Goal: Information Seeking & Learning: Learn about a topic

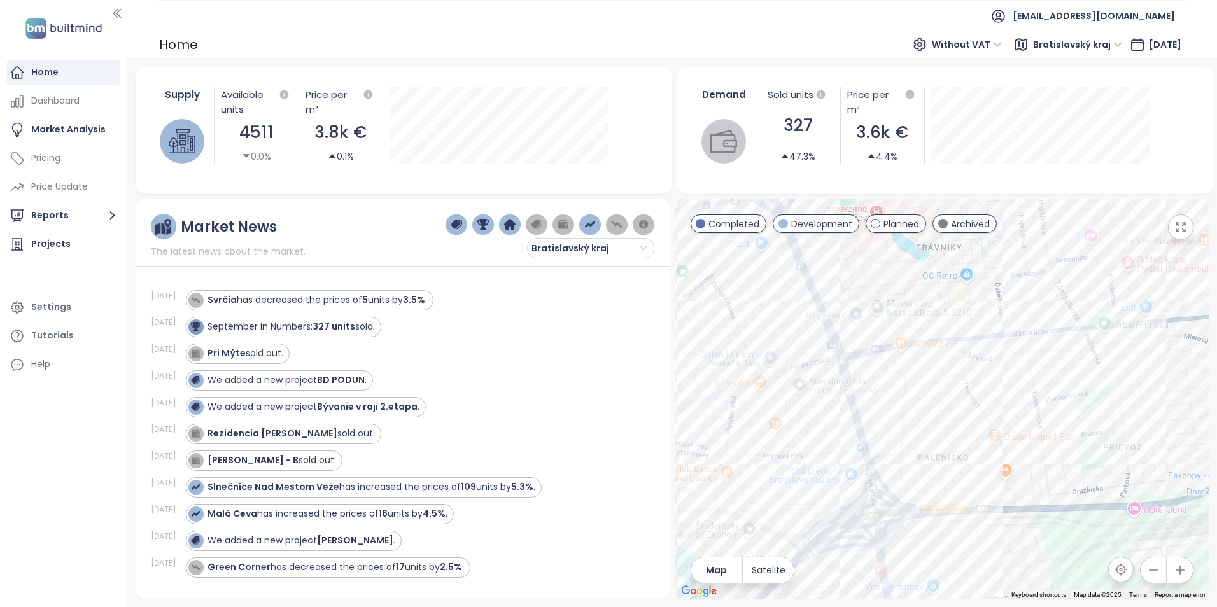
drag, startPoint x: 972, startPoint y: 451, endPoint x: 844, endPoint y: 455, distance: 128.0
click at [844, 455] on div at bounding box center [942, 399] width 535 height 401
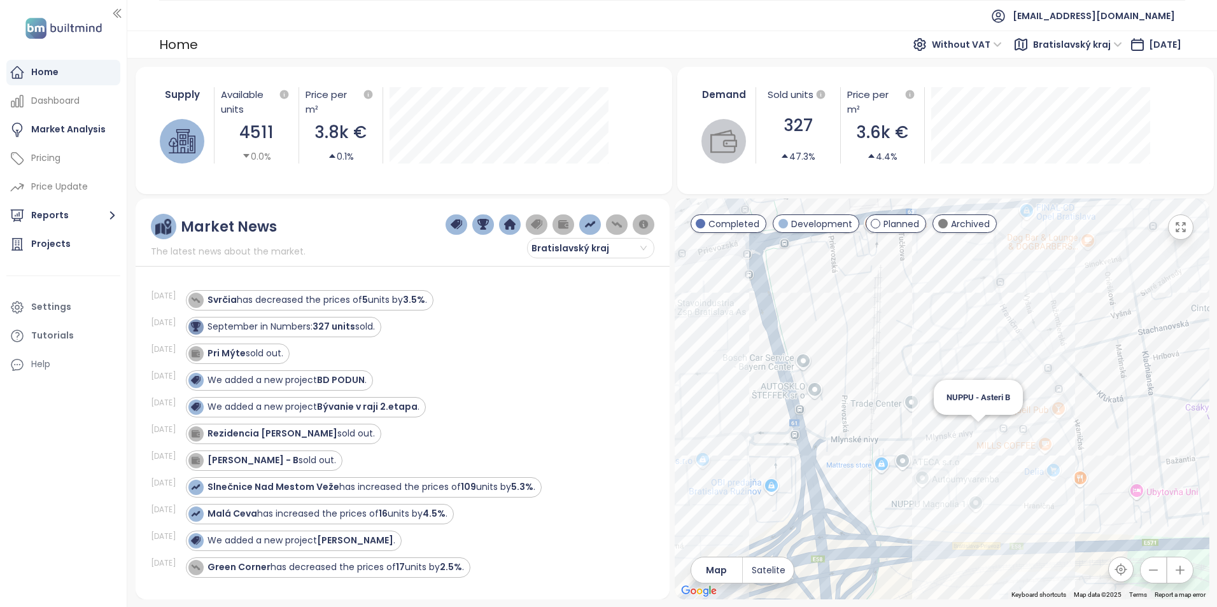
click at [977, 434] on div "NUPPU - Asteri B" at bounding box center [942, 399] width 535 height 401
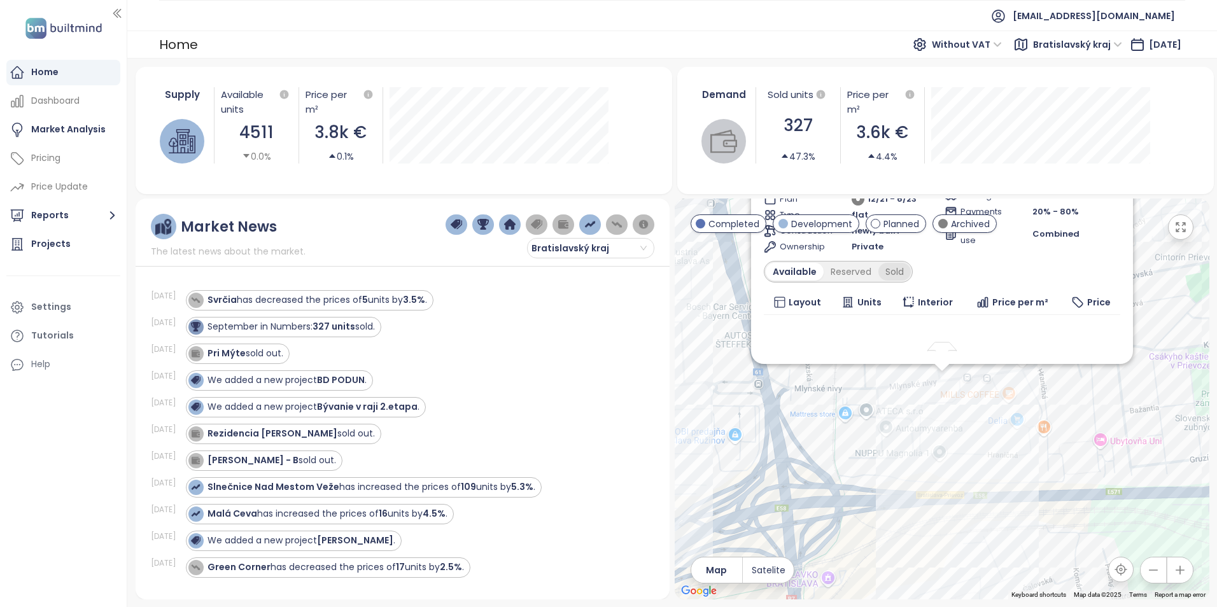
click at [885, 271] on div "Sold" at bounding box center [894, 272] width 32 height 18
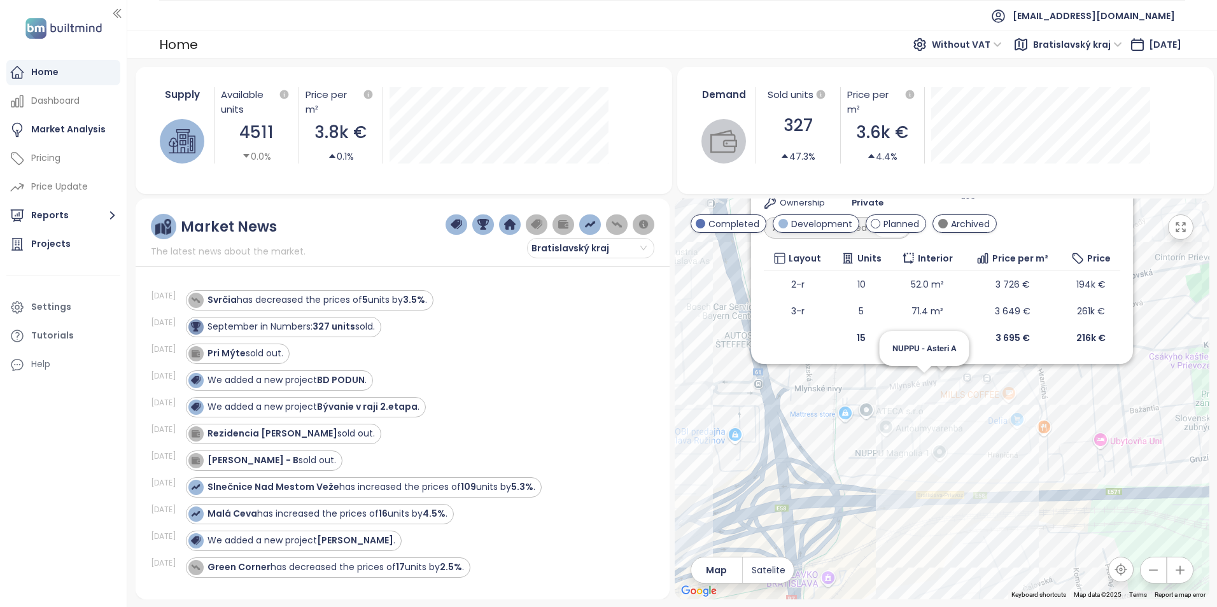
click at [924, 383] on div "NUPPU - Asteri B Archived výhodnejšia cena pri vyššej prvej splátke Mlynské niv…" at bounding box center [942, 399] width 535 height 401
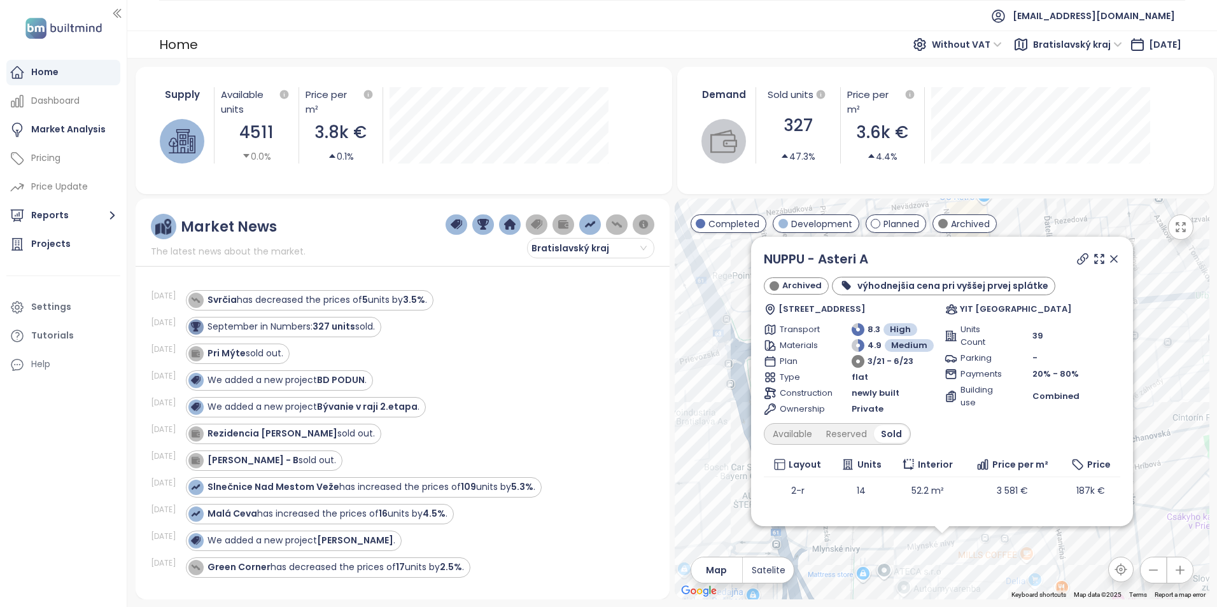
scroll to position [71, 0]
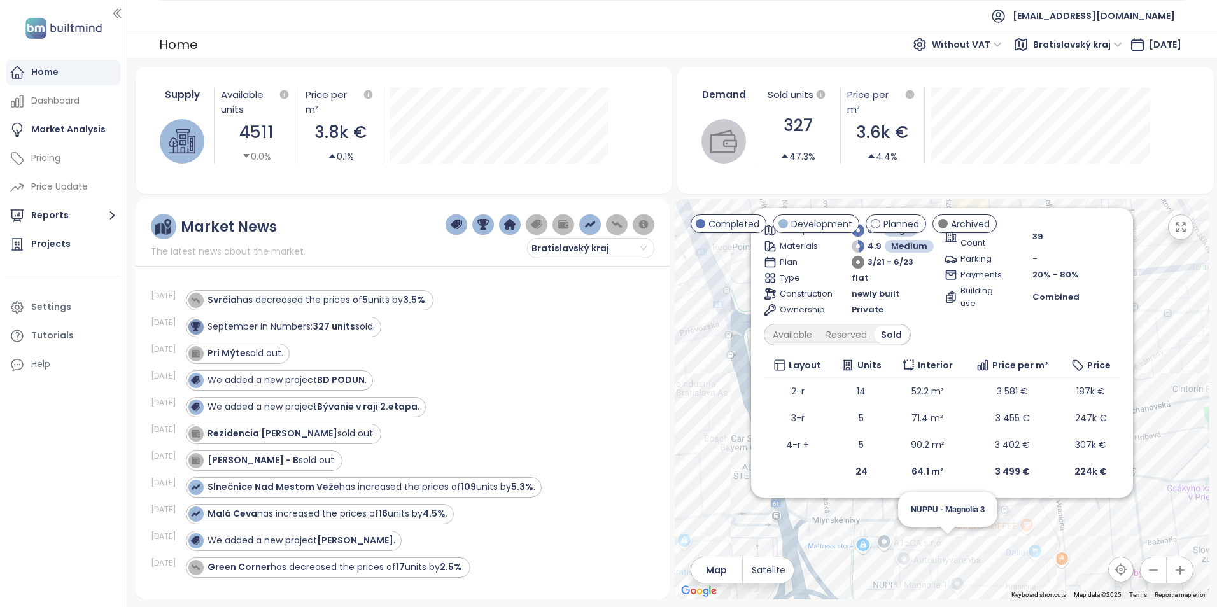
click at [943, 573] on div "NUPPU - Asteri A Archived výhodnejšia cena pri vyššej prvej splátke [STREET_ADD…" at bounding box center [942, 399] width 535 height 401
click at [948, 545] on div "NUPPU - Asteri A Archived výhodnejšia cena pri vyššej prvej splátke [STREET_ADD…" at bounding box center [942, 399] width 535 height 401
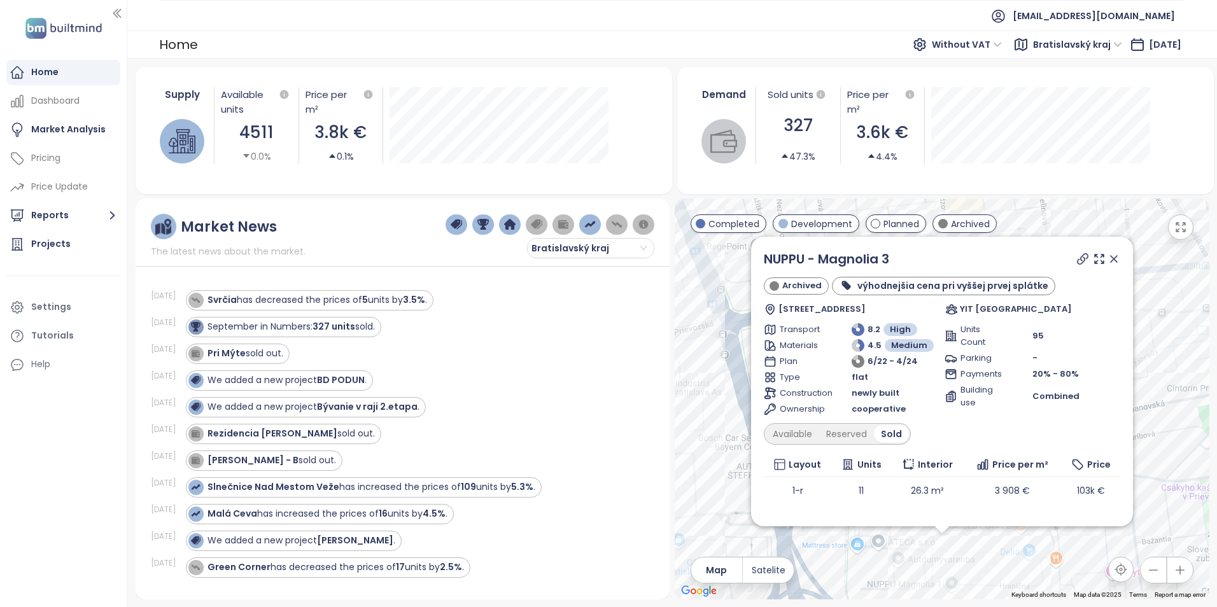
scroll to position [124, 0]
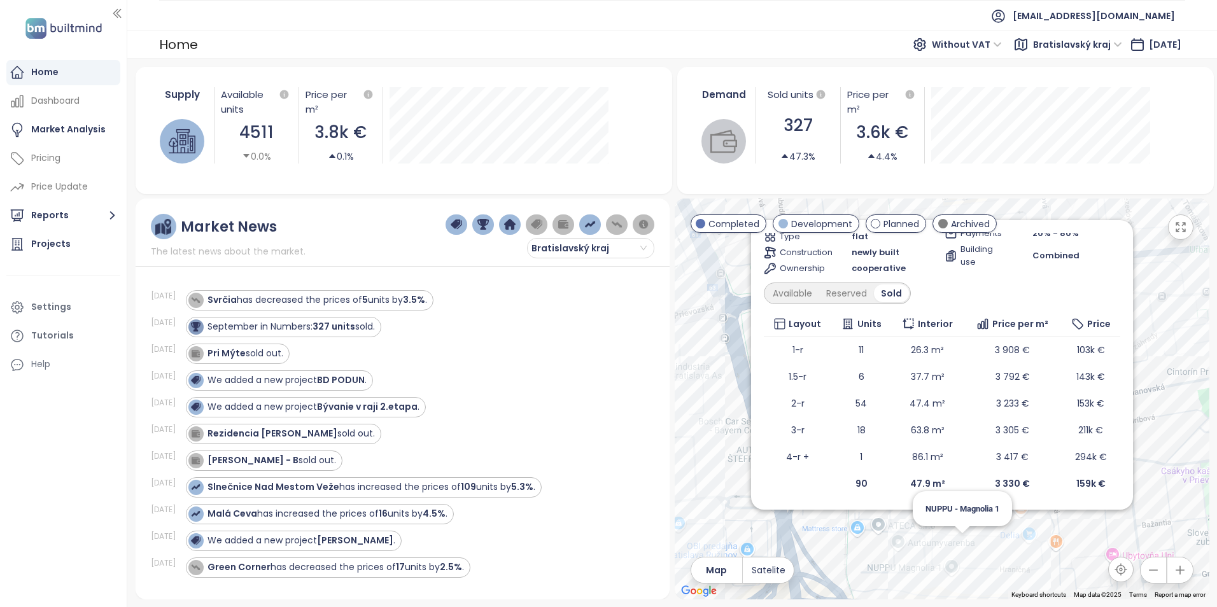
click at [957, 554] on div "NUPPU - Magnolia 3 Archived výhodnejšia cena pri vyššej prvej splátke [STREET_A…" at bounding box center [942, 399] width 535 height 401
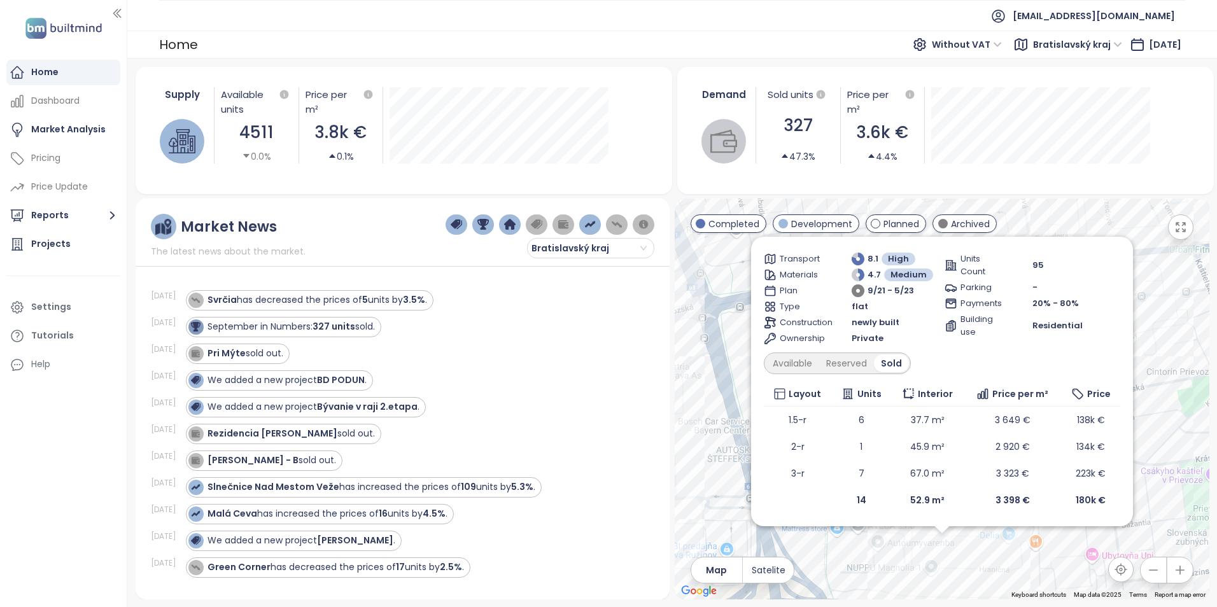
scroll to position [0, 0]
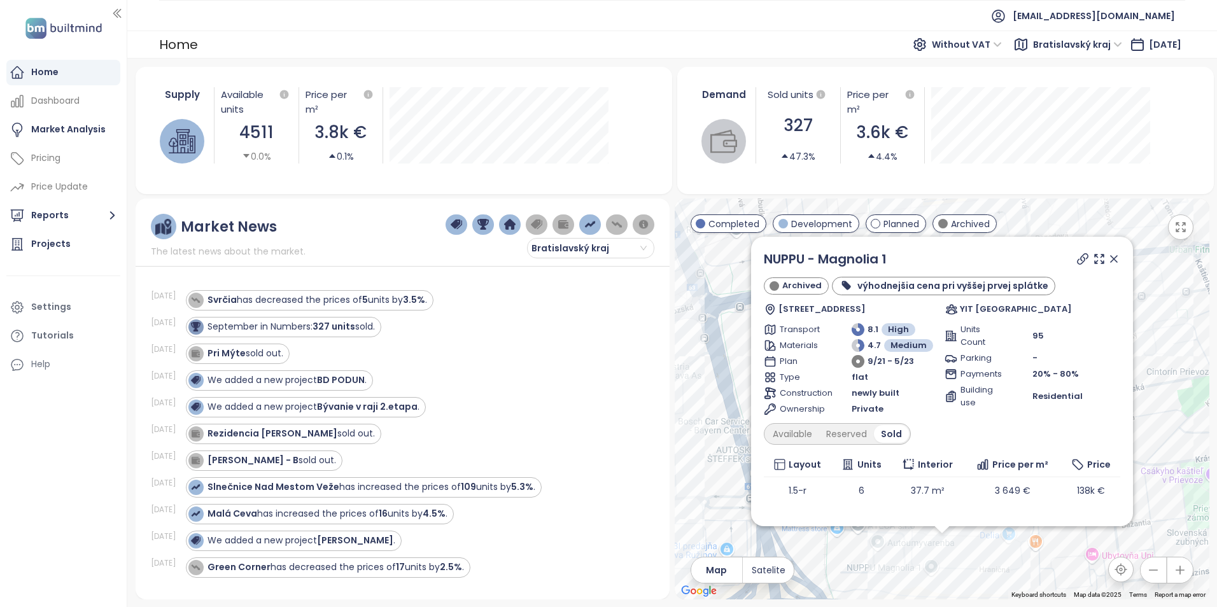
click at [1108, 260] on icon at bounding box center [1114, 259] width 13 height 13
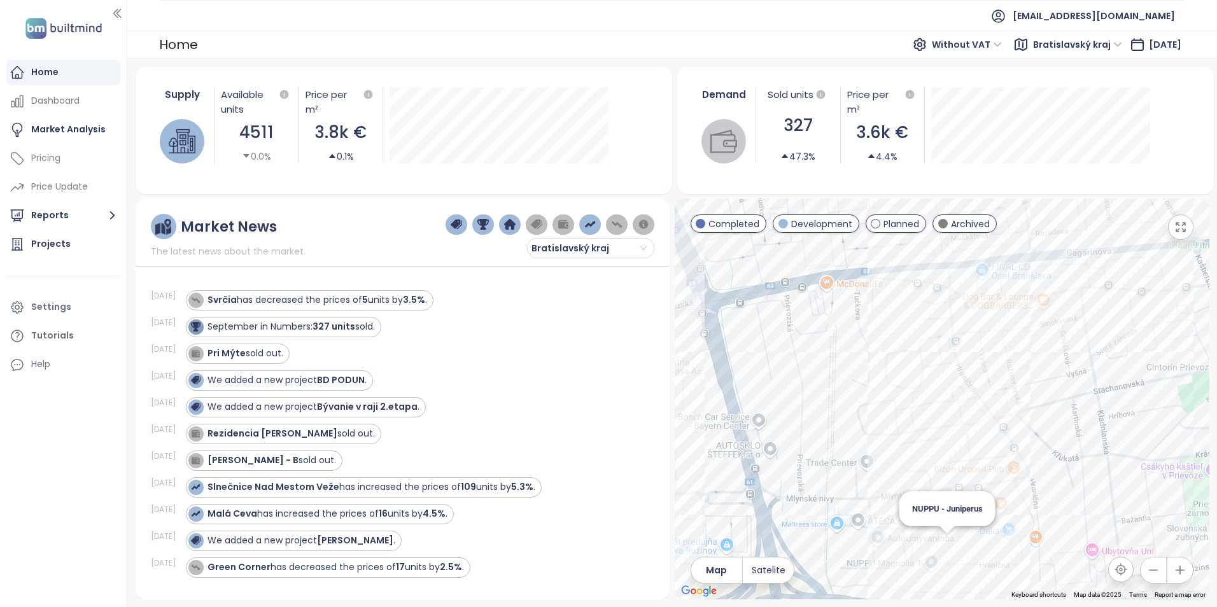
click at [945, 548] on div "NUPPU - Juniperus" at bounding box center [942, 399] width 535 height 401
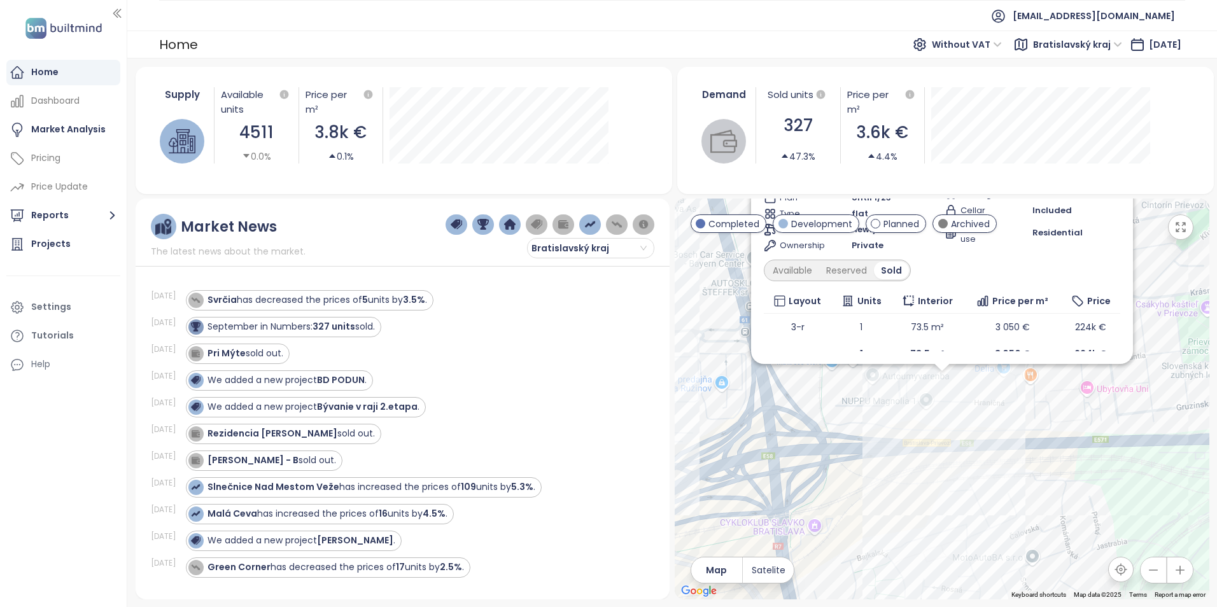
scroll to position [16, 0]
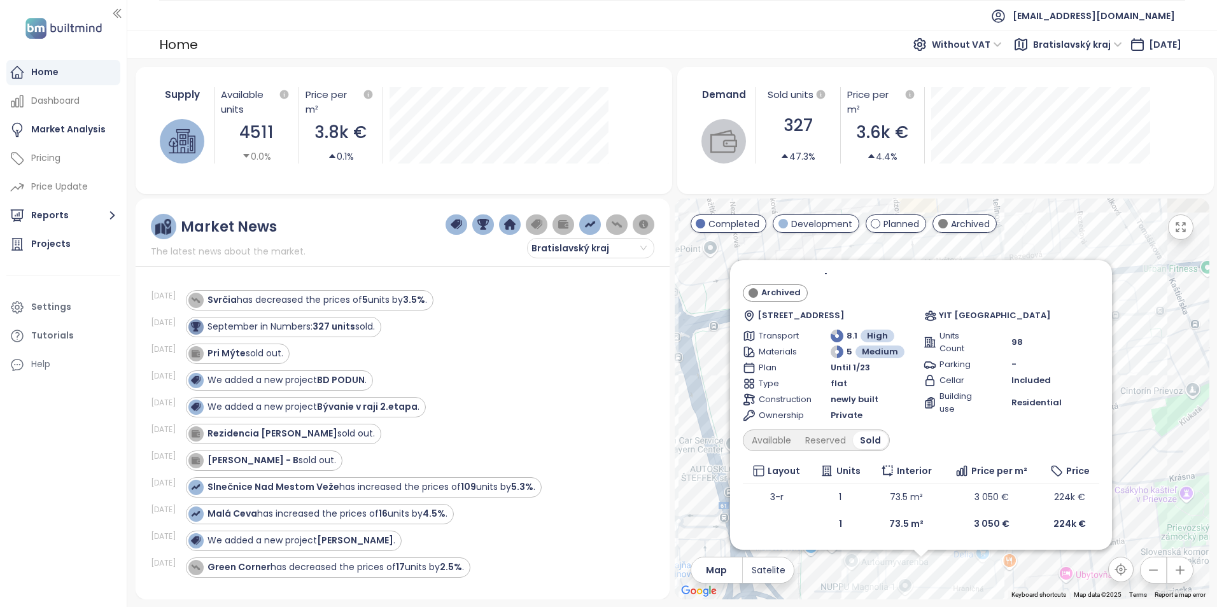
drag, startPoint x: 1162, startPoint y: 321, endPoint x: 1138, endPoint y: 534, distance: 214.1
click at [1138, 534] on div "NUPPU - Juniperus Archived [STREET_ADDRESS] YIT [GEOGRAPHIC_DATA] Transport 8.1…" at bounding box center [942, 399] width 535 height 401
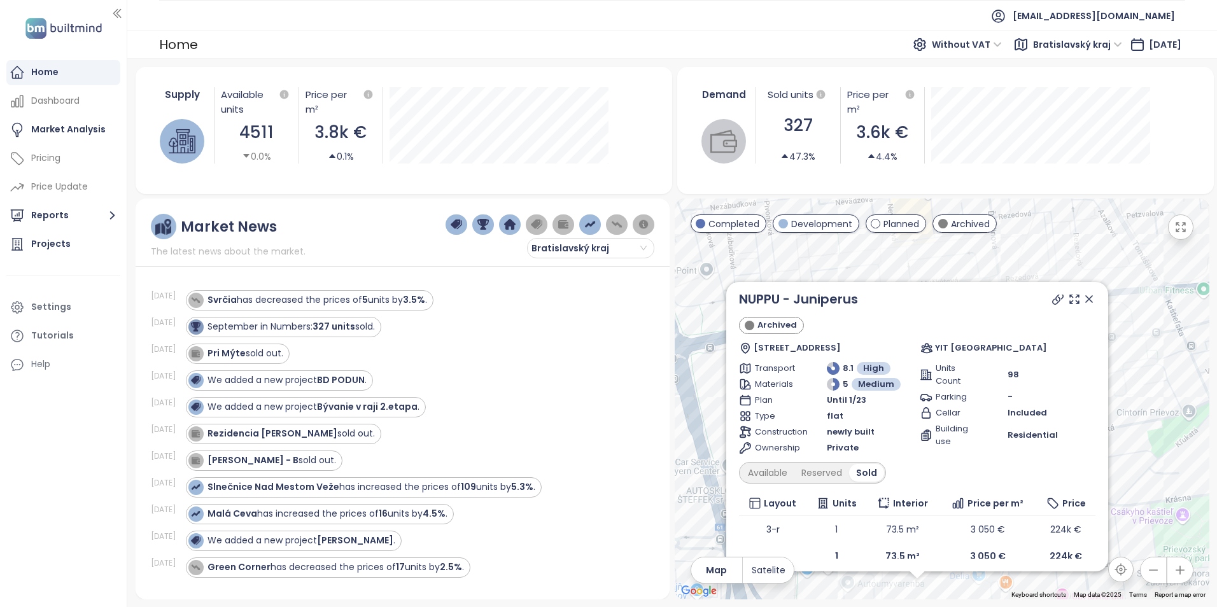
scroll to position [0, 0]
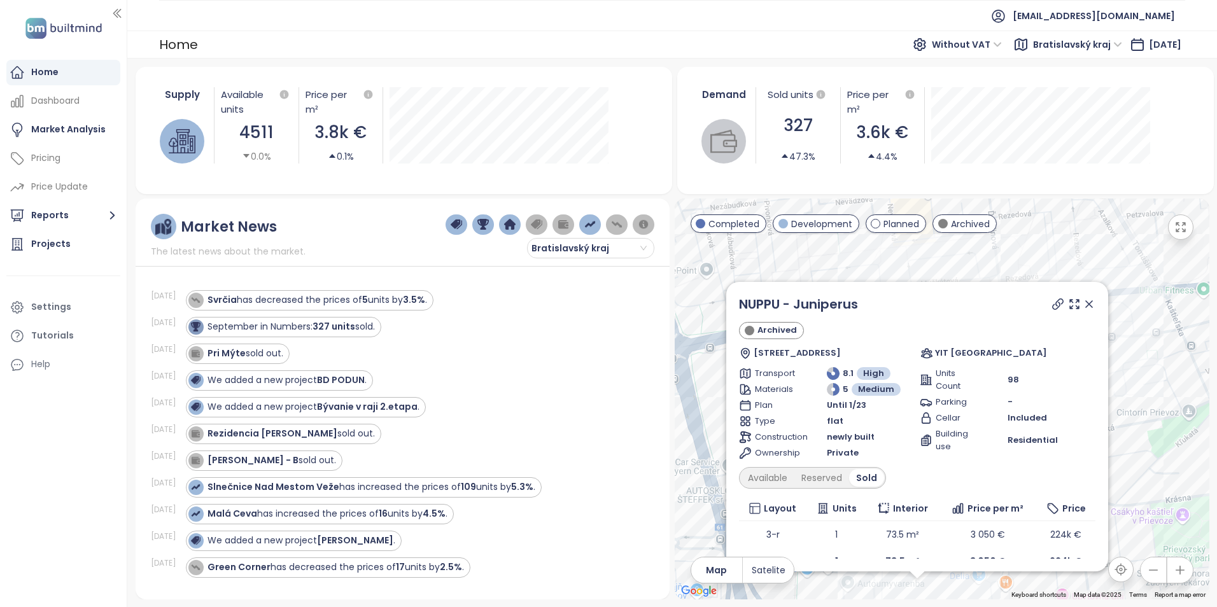
click at [1083, 300] on icon at bounding box center [1089, 304] width 13 height 13
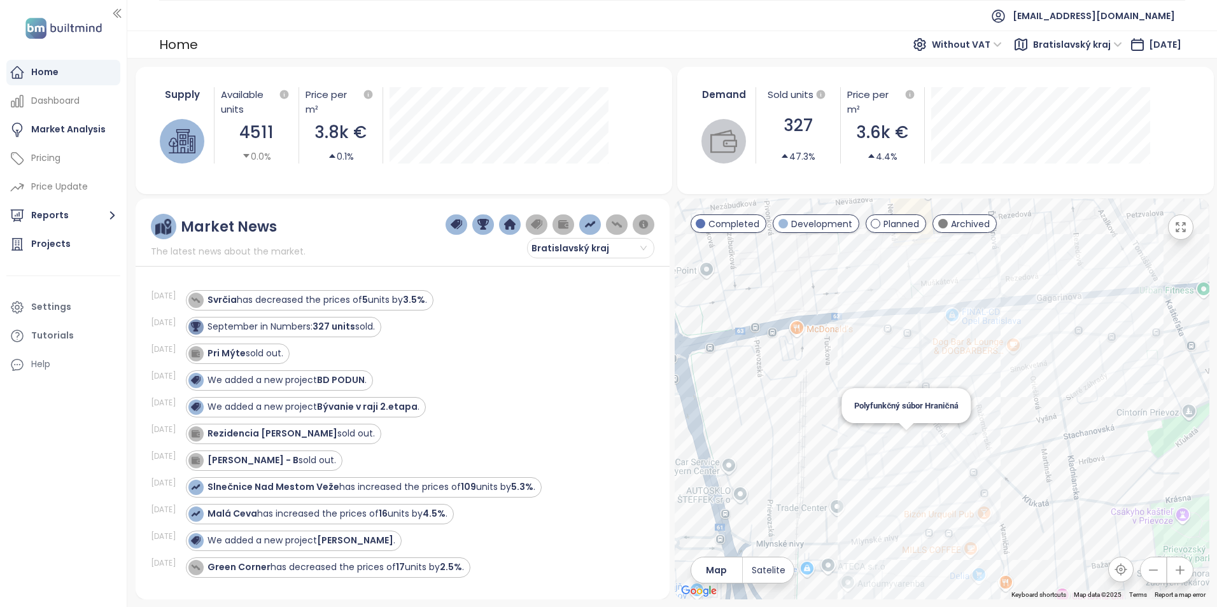
click at [908, 435] on div "Polyfunkčný súbor Hraničná" at bounding box center [942, 399] width 535 height 401
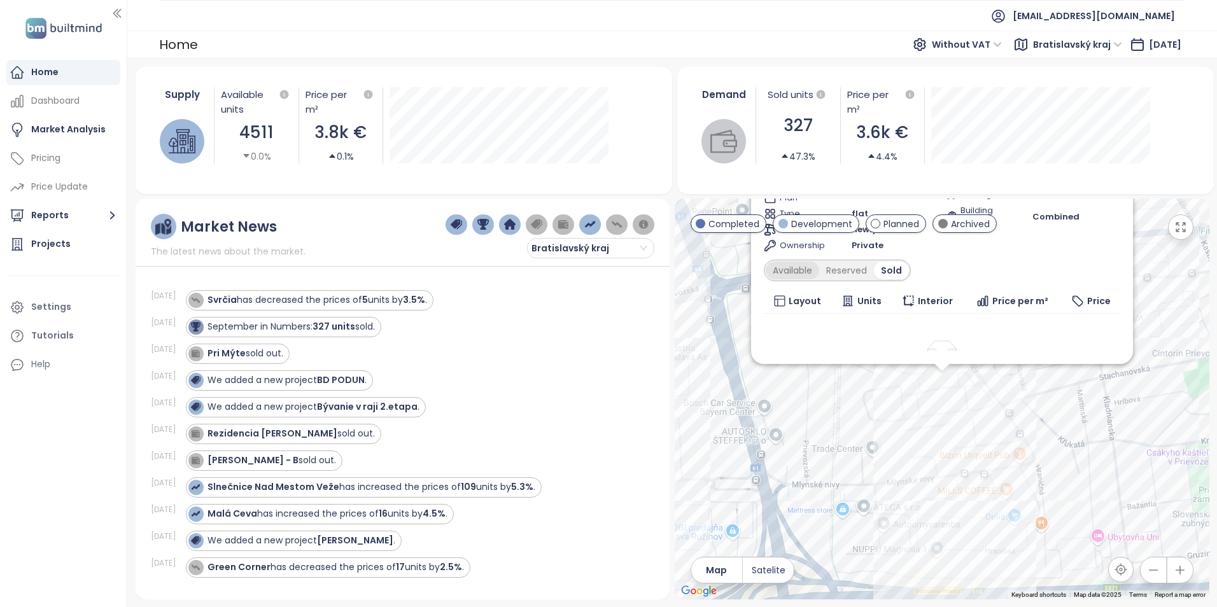
click at [810, 275] on div "Available" at bounding box center [792, 271] width 53 height 18
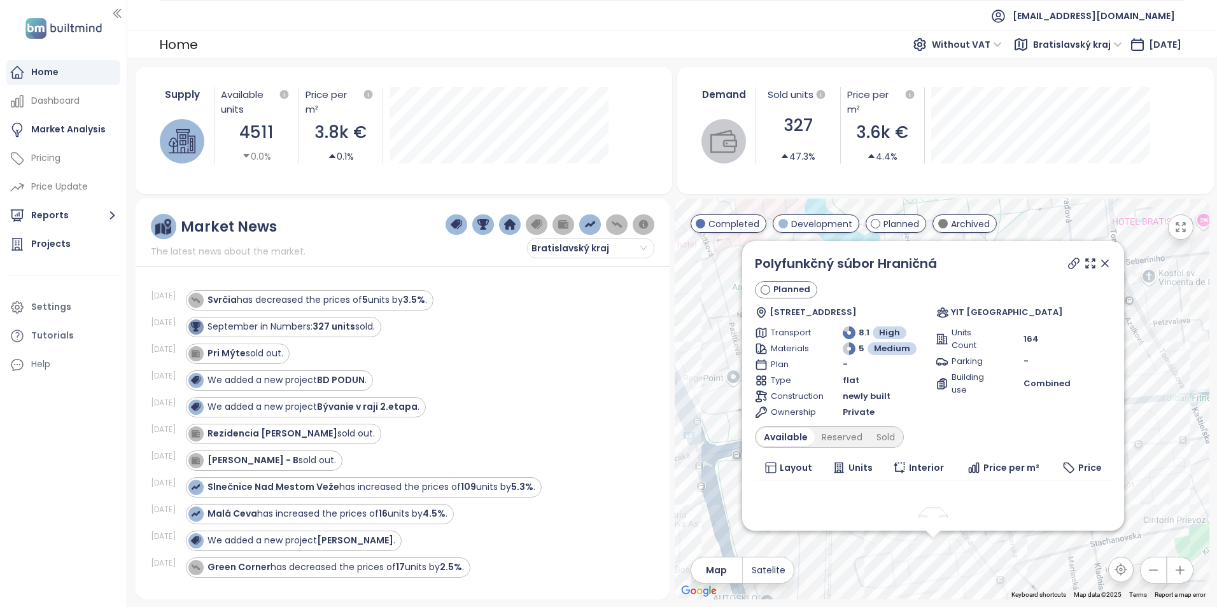
drag, startPoint x: 1168, startPoint y: 303, endPoint x: 1159, endPoint y: 472, distance: 169.6
click at [1159, 472] on div "Polyfunkčný súbor Hraničná Planned [STREET_ADDRESS] YIT [GEOGRAPHIC_DATA] Trans…" at bounding box center [942, 399] width 535 height 401
click at [1099, 265] on icon at bounding box center [1105, 263] width 13 height 13
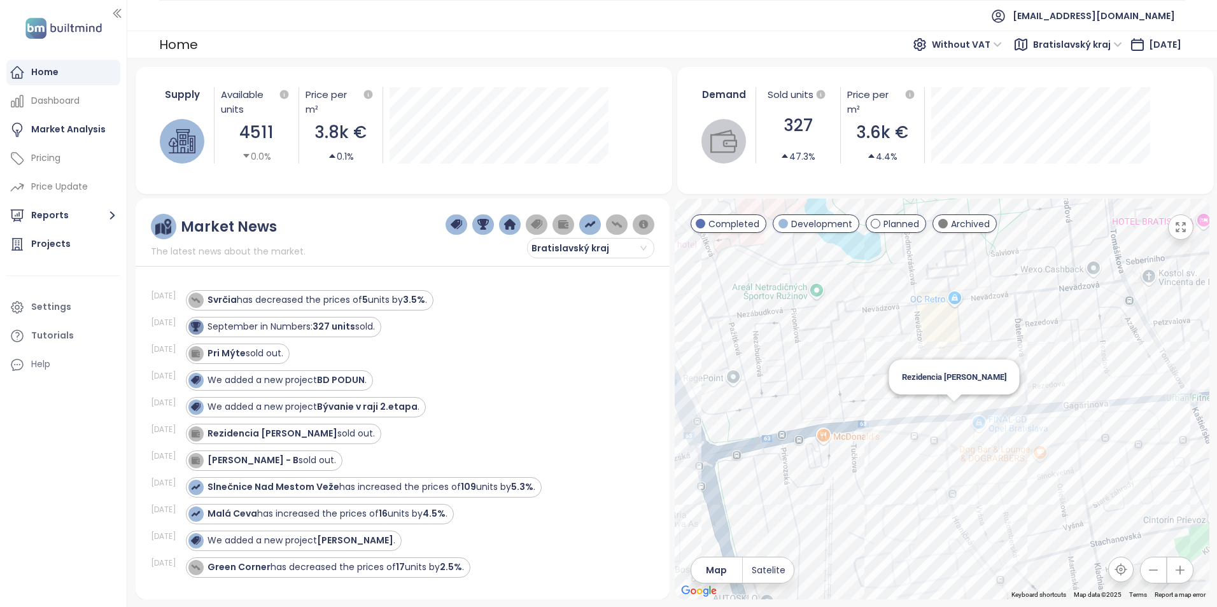
click at [954, 409] on div "Rezidencia [PERSON_NAME]" at bounding box center [942, 399] width 535 height 401
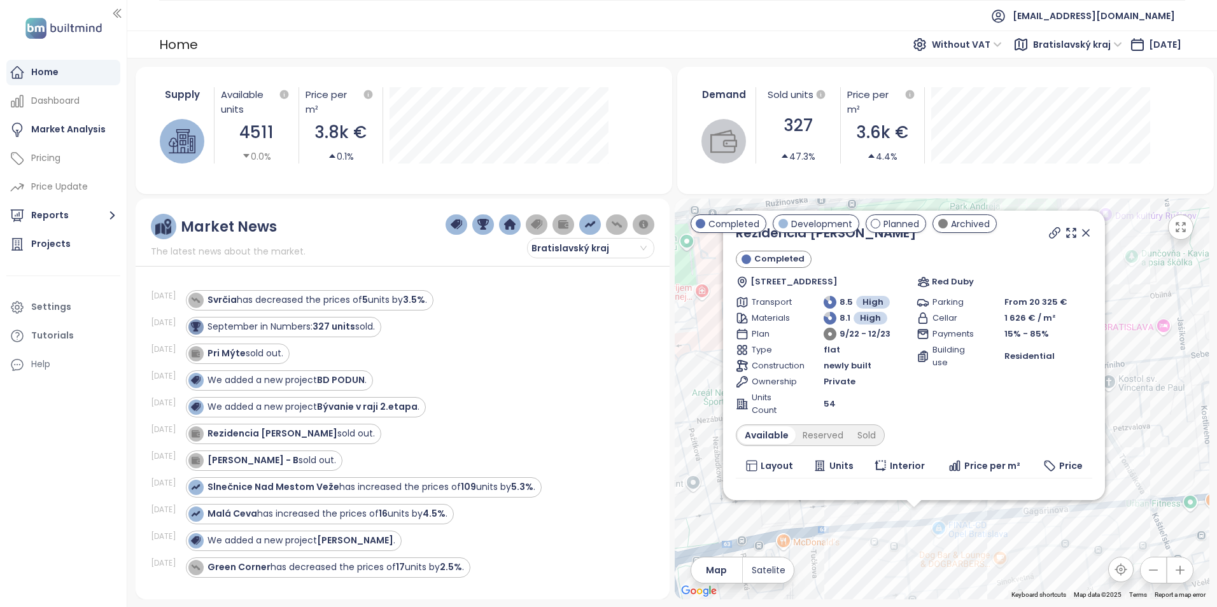
drag, startPoint x: 1016, startPoint y: 427, endPoint x: 988, endPoint y: 563, distance: 139.1
click at [988, 563] on div "Rezidencia Mierova Completed Hraničná, 821 05 [GEOGRAPHIC_DATA]-[GEOGRAPHIC_DAT…" at bounding box center [942, 399] width 535 height 401
click at [870, 433] on div "Sold" at bounding box center [866, 435] width 32 height 18
click at [1080, 233] on icon at bounding box center [1086, 233] width 13 height 13
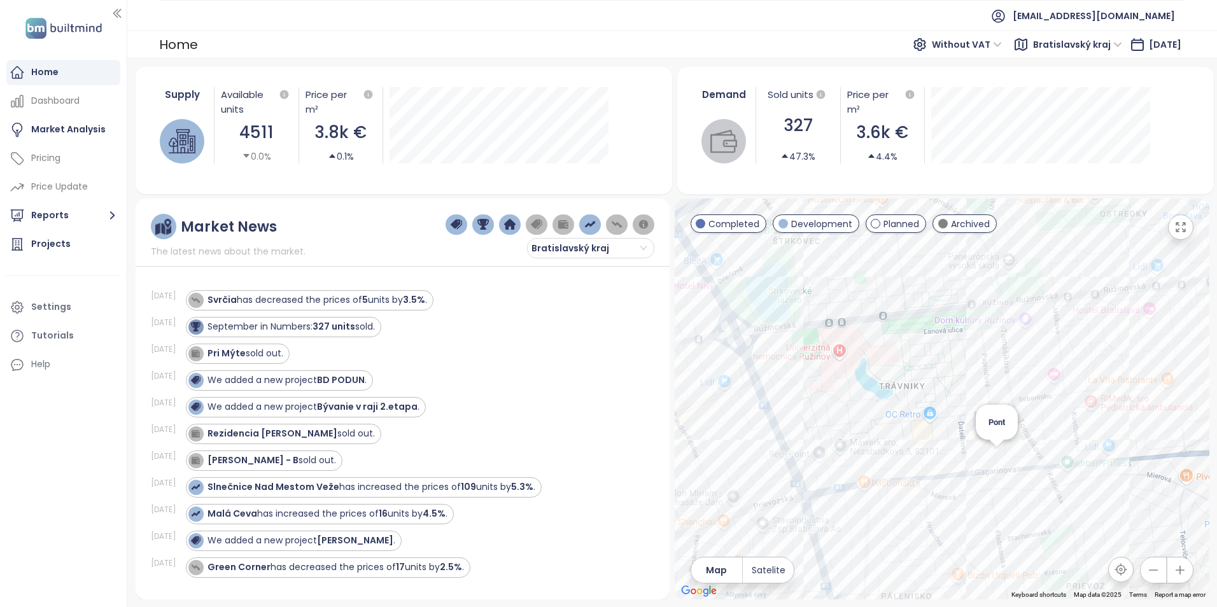
click at [996, 458] on div "Pont" at bounding box center [942, 399] width 535 height 401
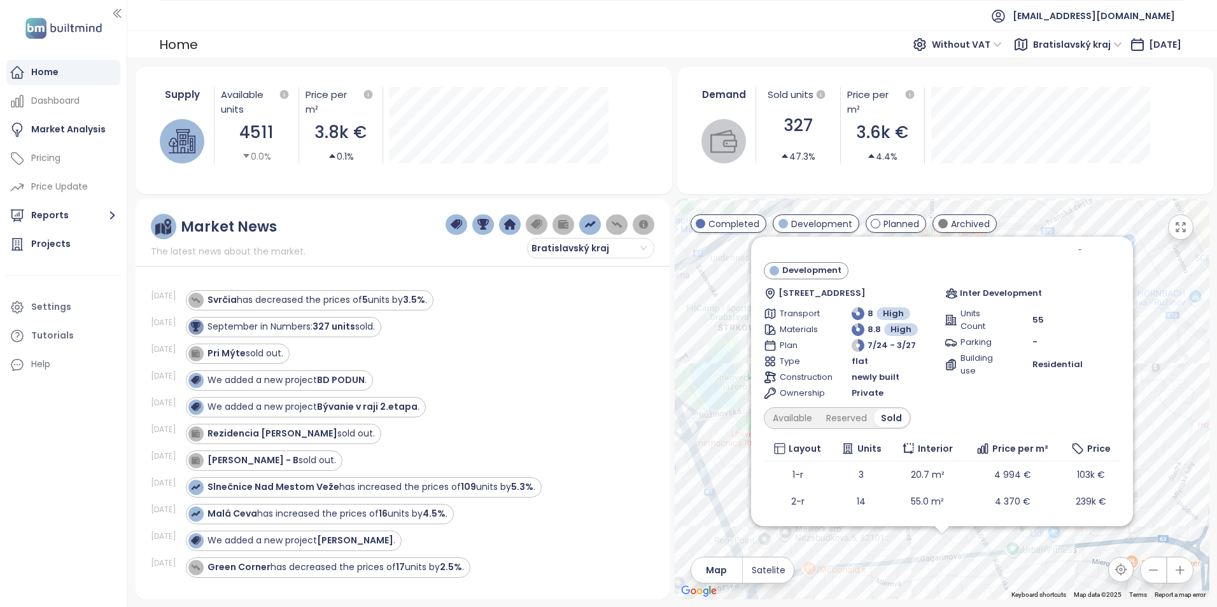
scroll to position [96, 0]
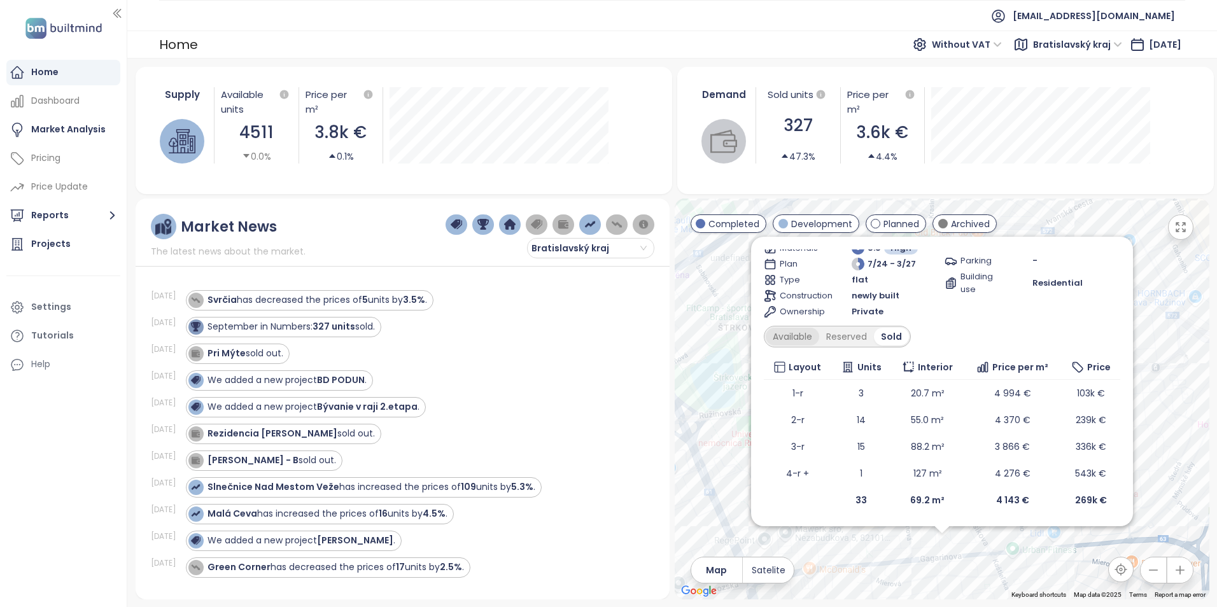
click at [807, 331] on div "Available" at bounding box center [792, 337] width 53 height 18
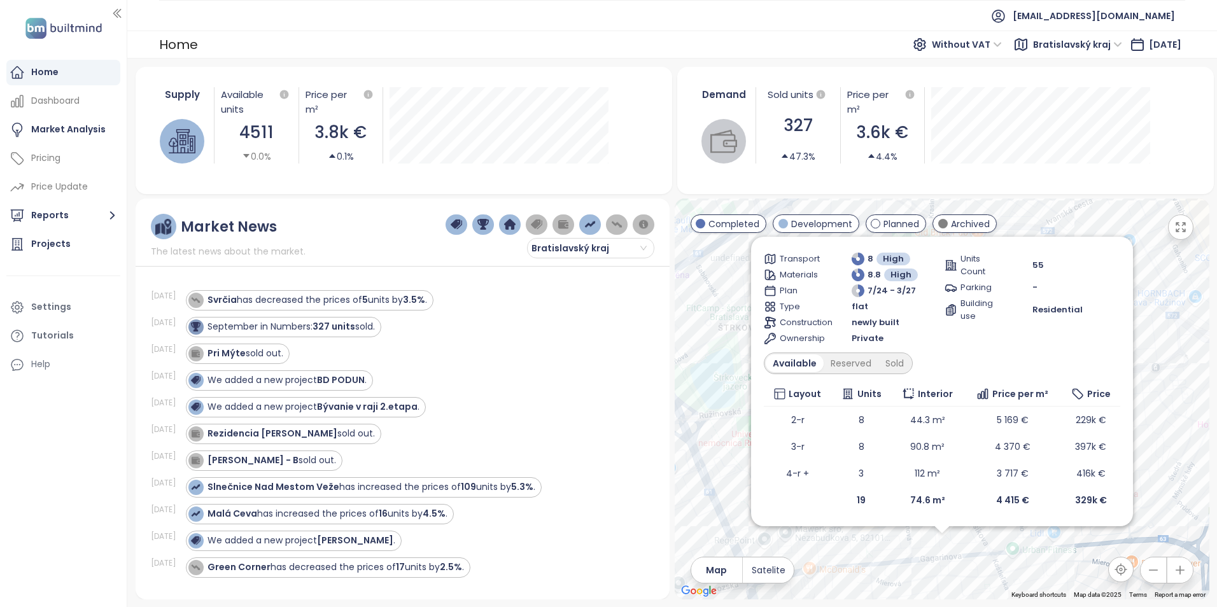
scroll to position [69, 0]
click at [887, 359] on div "Sold" at bounding box center [894, 364] width 32 height 18
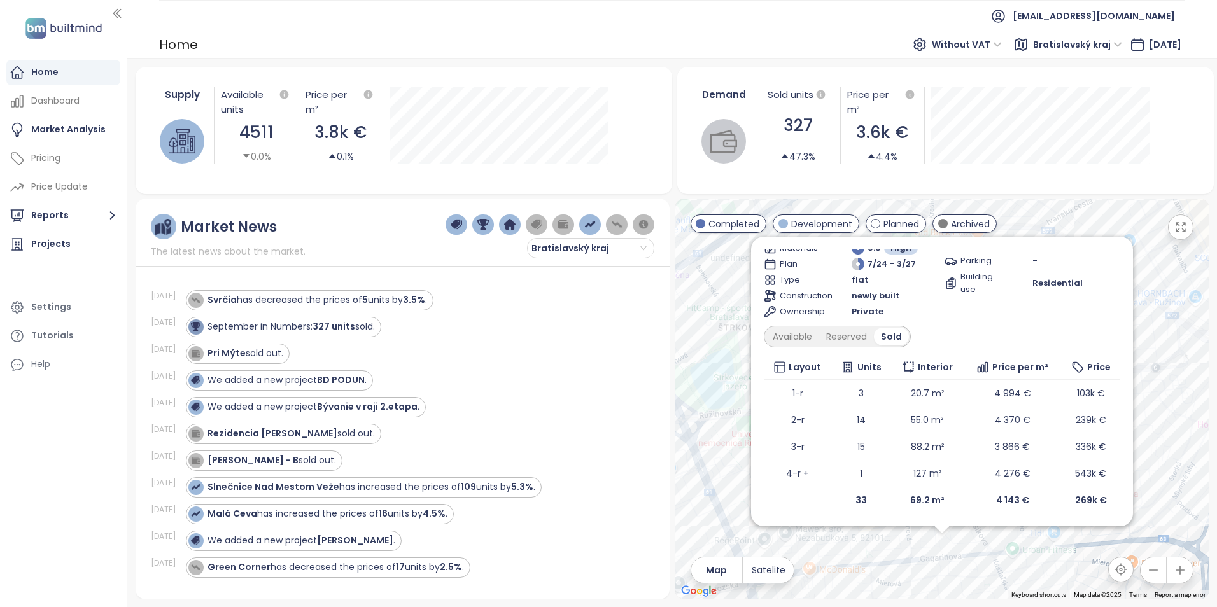
scroll to position [0, 0]
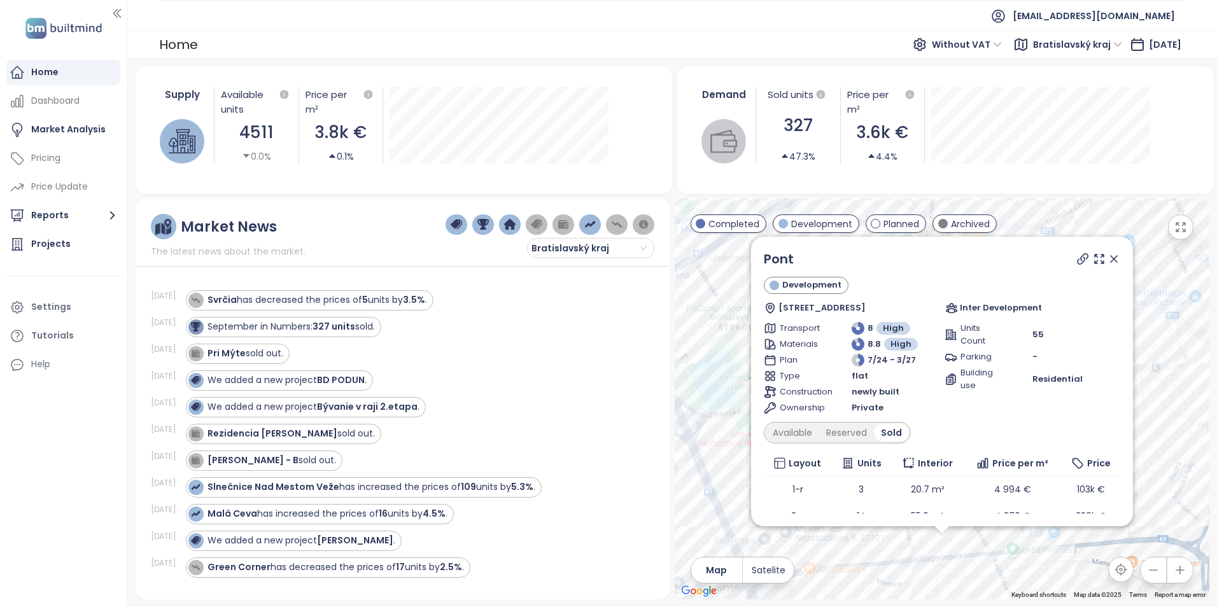
click at [1108, 256] on icon at bounding box center [1114, 259] width 13 height 13
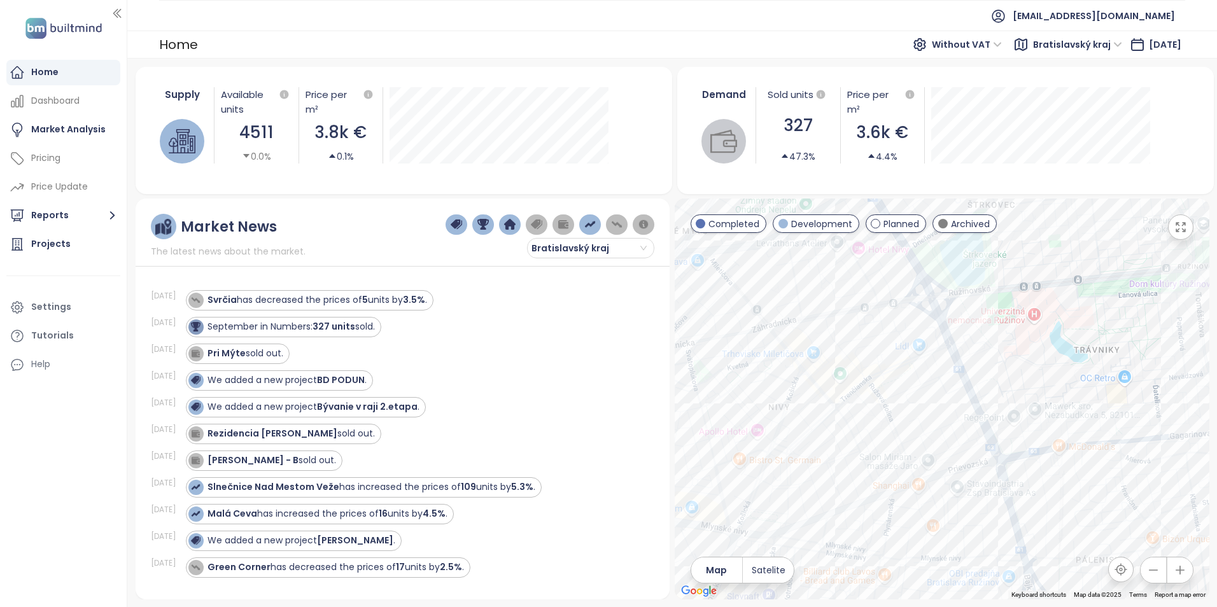
drag, startPoint x: 841, startPoint y: 413, endPoint x: 1080, endPoint y: 225, distance: 304.2
click at [1080, 225] on div at bounding box center [942, 399] width 535 height 401
click at [847, 437] on div "Rezidencia Liptovská" at bounding box center [942, 399] width 535 height 401
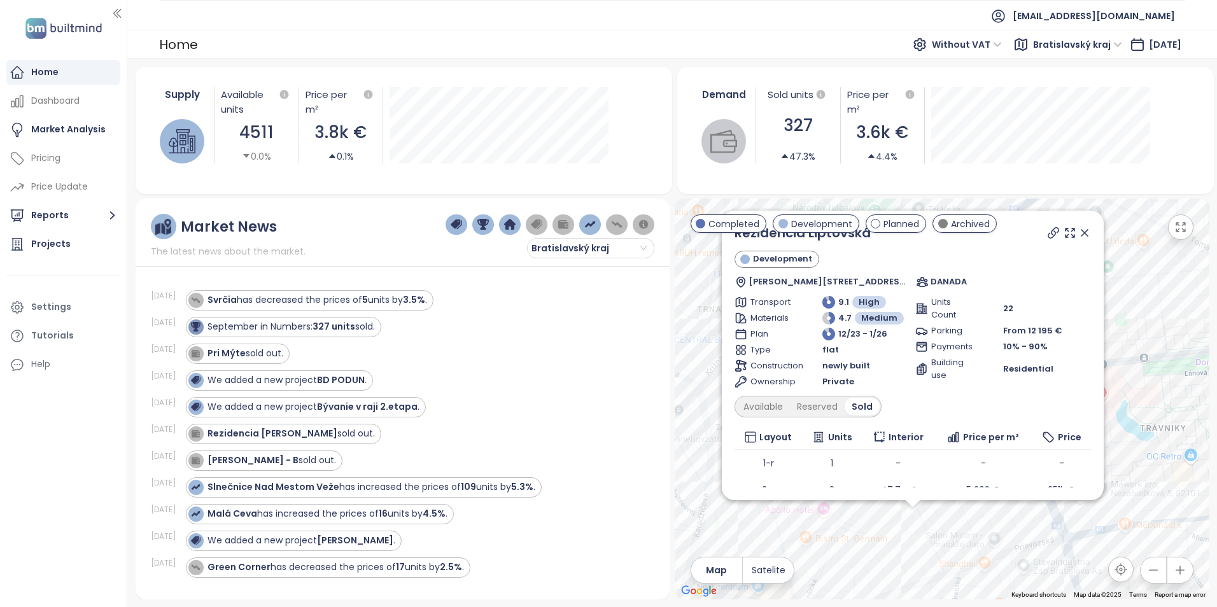
drag, startPoint x: 1010, startPoint y: 442, endPoint x: 980, endPoint y: 582, distance: 142.7
click at [980, 582] on div "Rezidencia Liptovská Development Zvolenská 1207/36, 821 09 [GEOGRAPHIC_DATA], […" at bounding box center [942, 399] width 535 height 401
click at [765, 412] on div "Available" at bounding box center [762, 407] width 53 height 18
click at [1078, 236] on icon at bounding box center [1084, 233] width 13 height 13
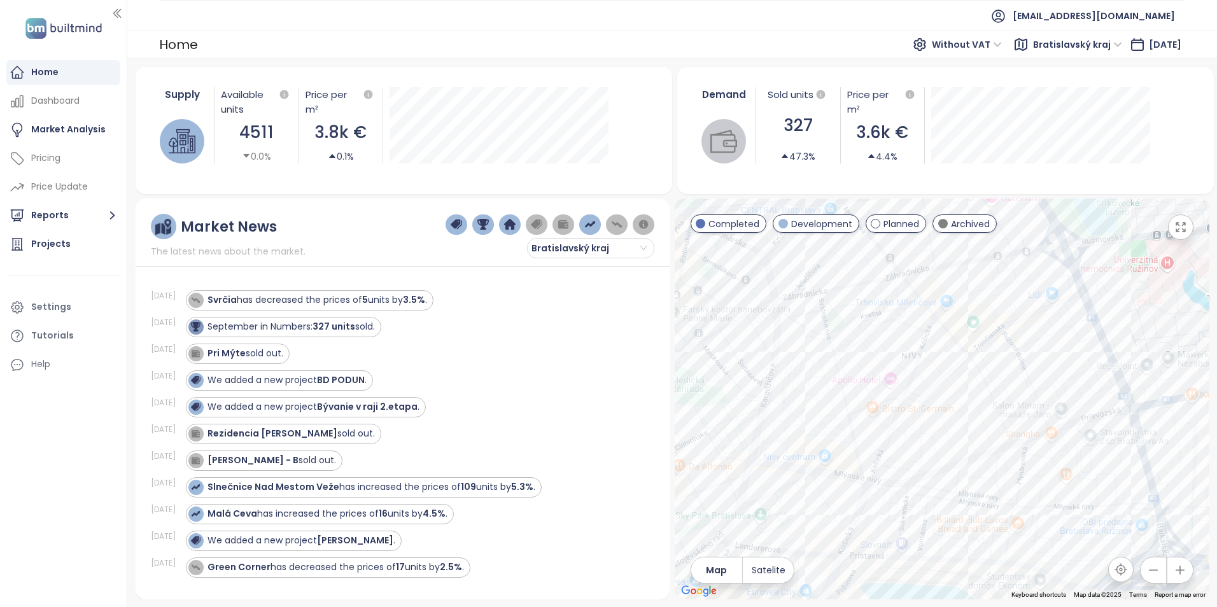
drag, startPoint x: 971, startPoint y: 433, endPoint x: 1012, endPoint y: 351, distance: 91.1
click at [1012, 351] on div at bounding box center [942, 399] width 535 height 401
click at [869, 510] on div "Downtown Yards" at bounding box center [942, 399] width 535 height 401
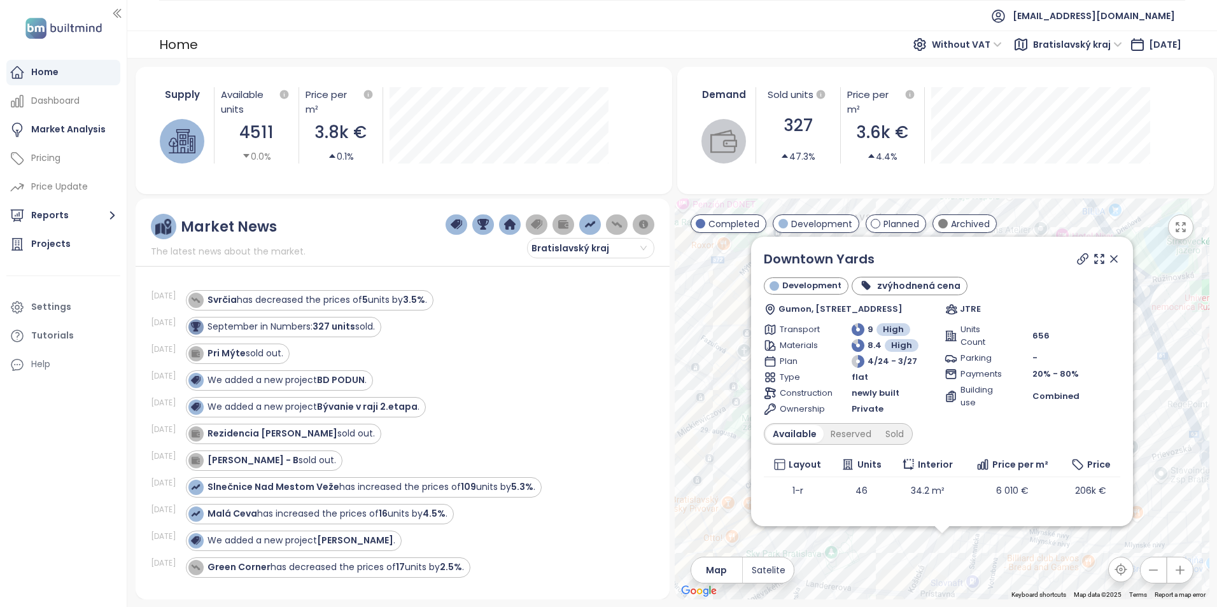
scroll to position [97, 0]
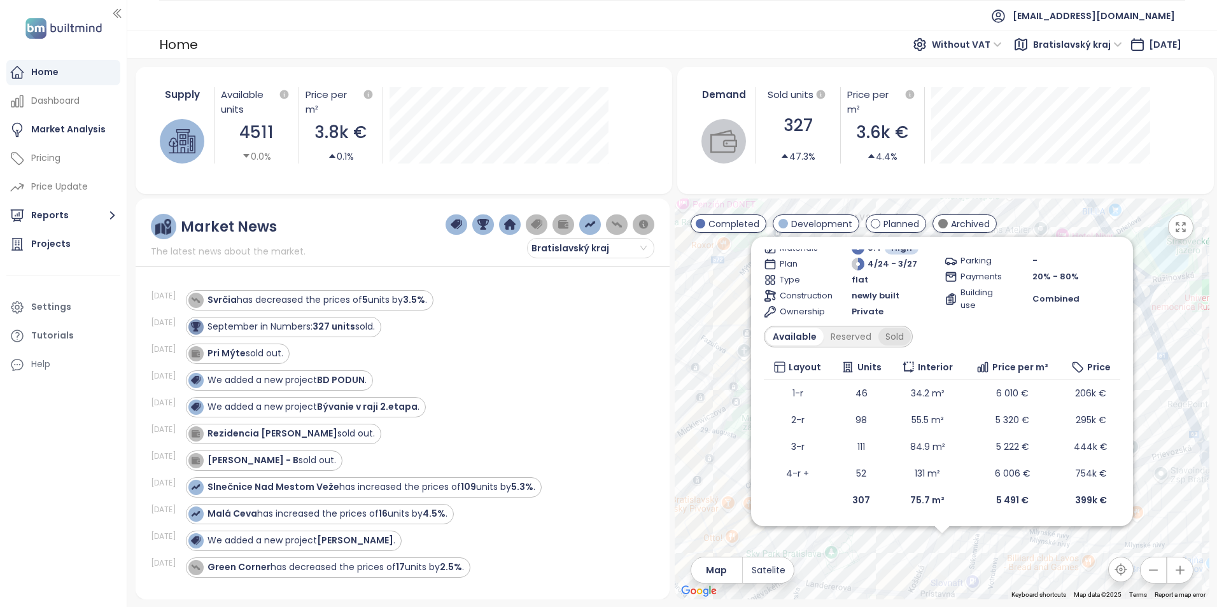
click at [896, 335] on div "Sold" at bounding box center [894, 337] width 32 height 18
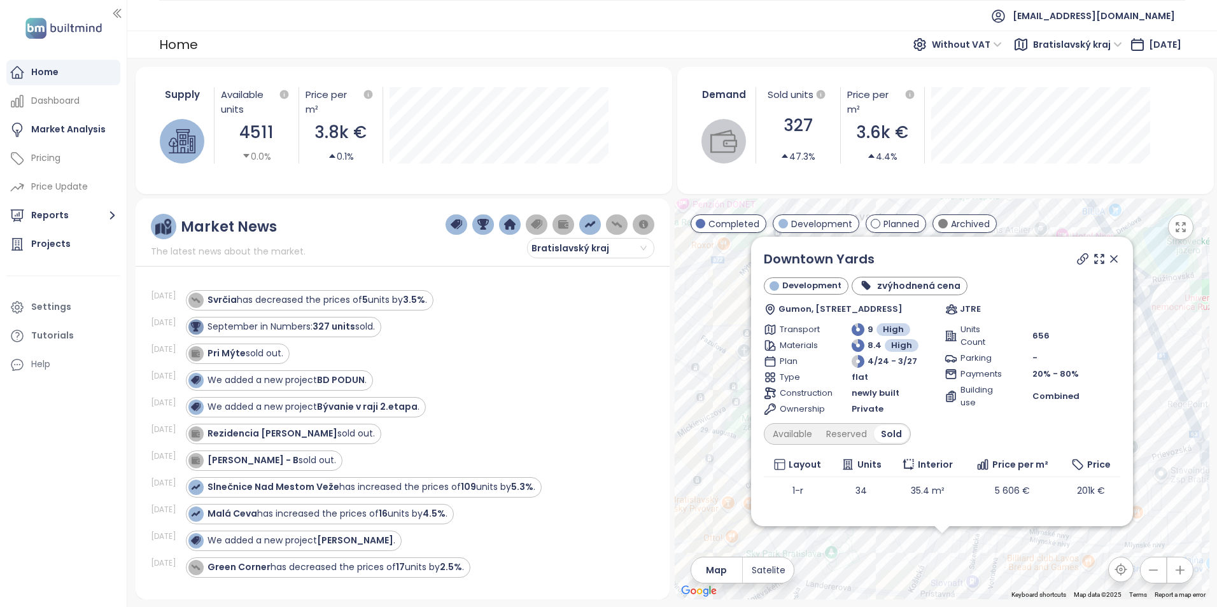
click at [1108, 255] on icon at bounding box center [1114, 259] width 13 height 13
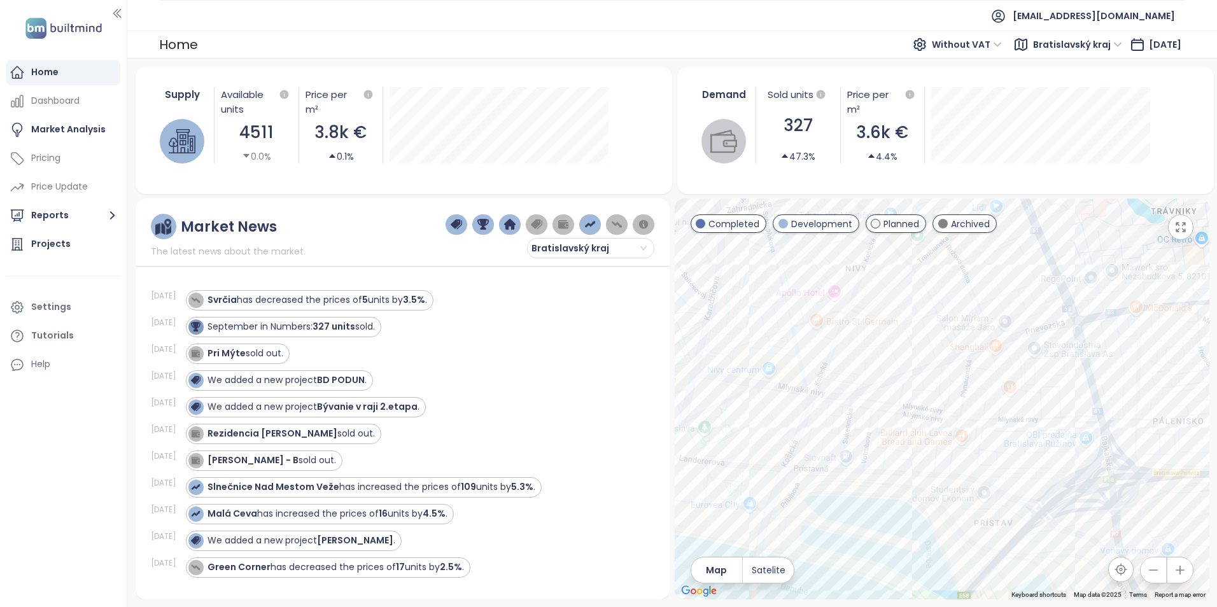
drag, startPoint x: 1055, startPoint y: 475, endPoint x: 927, endPoint y: 348, distance: 180.0
click at [927, 348] on div at bounding box center [942, 399] width 535 height 401
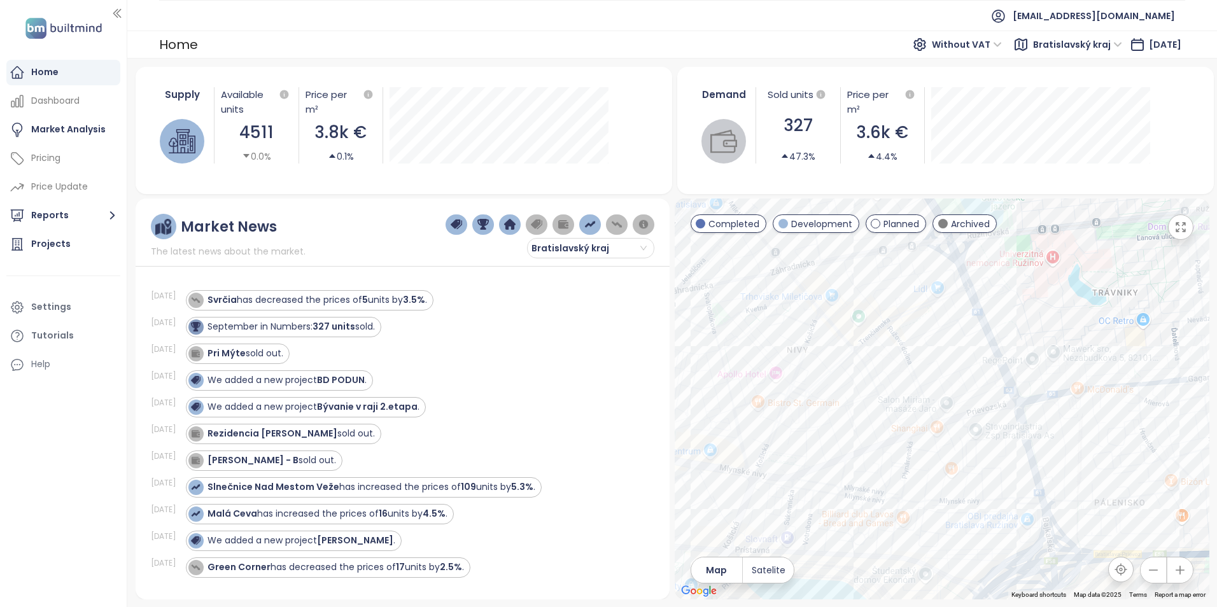
drag, startPoint x: 1031, startPoint y: 274, endPoint x: 959, endPoint y: 295, distance: 75.7
click at [971, 361] on div at bounding box center [942, 399] width 535 height 401
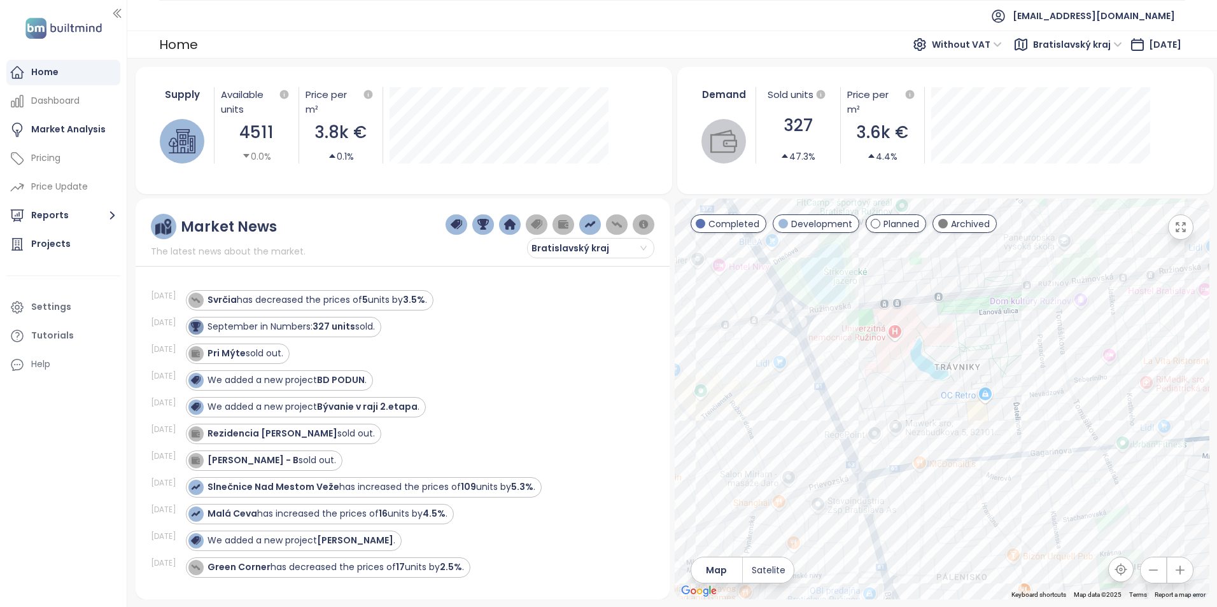
drag, startPoint x: 964, startPoint y: 418, endPoint x: 875, endPoint y: 441, distance: 92.6
click at [875, 441] on div at bounding box center [942, 399] width 535 height 401
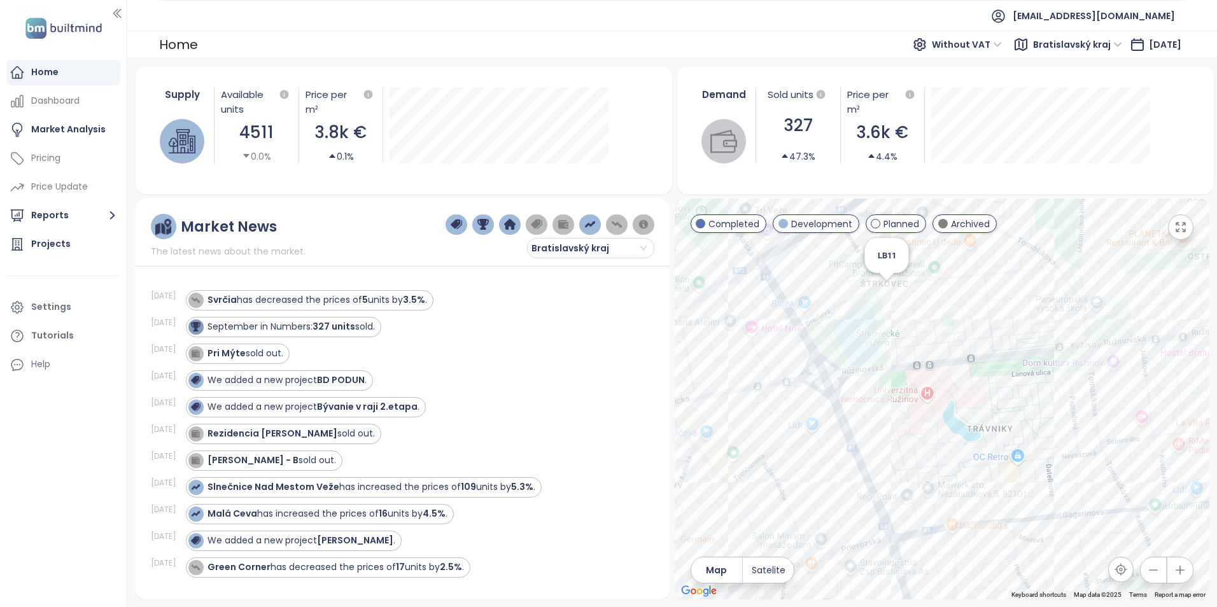
click at [887, 289] on div "LB11" at bounding box center [942, 399] width 535 height 401
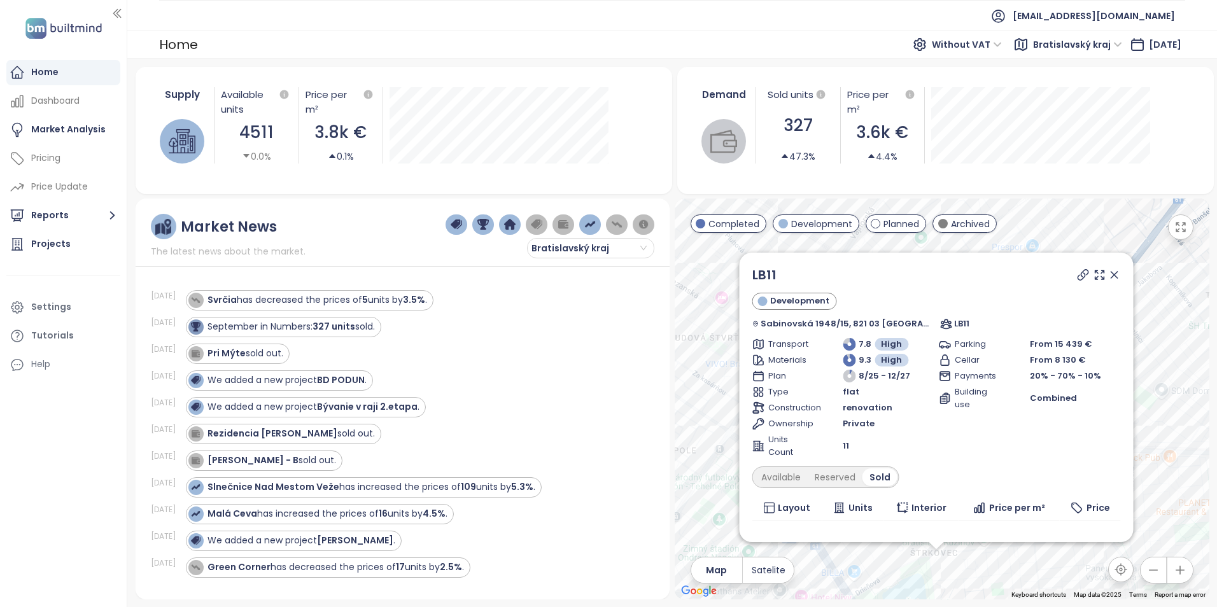
drag, startPoint x: 1017, startPoint y: 525, endPoint x: 1013, endPoint y: 604, distance: 79.7
click at [1013, 604] on div "Supply Available units 4511 0.0% Price per m² 3.8k € 0.1% Demand Sold units 327…" at bounding box center [672, 333] width 1090 height 549
click at [795, 476] on div "Available" at bounding box center [780, 478] width 53 height 18
click at [1111, 275] on icon at bounding box center [1114, 275] width 6 height 6
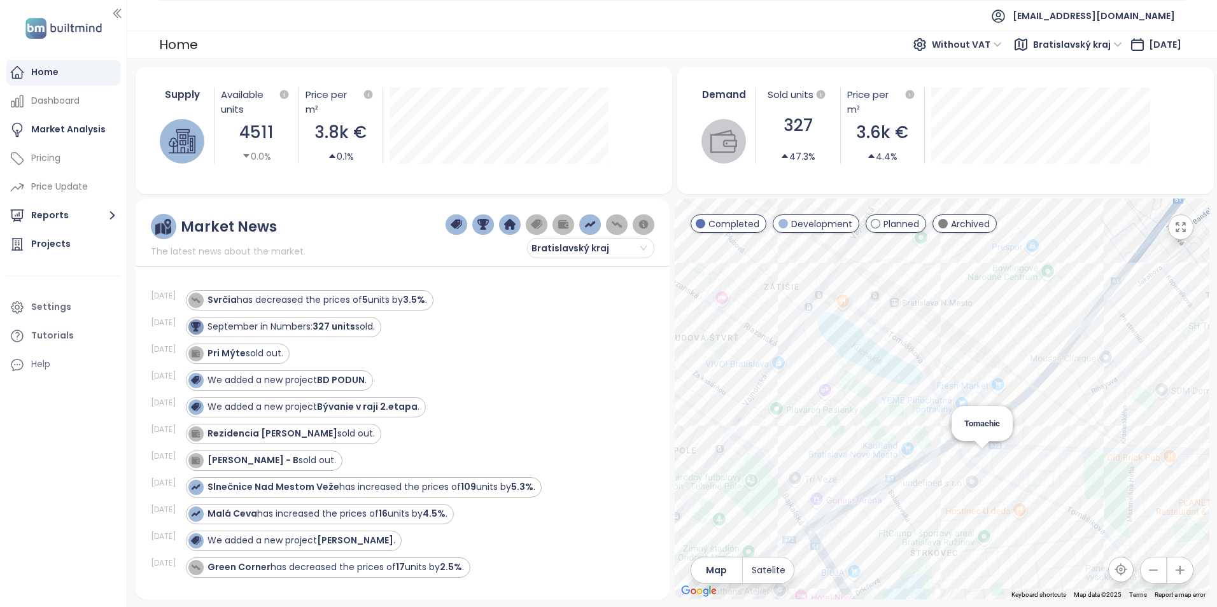
click at [983, 458] on div "Tomachic" at bounding box center [942, 399] width 535 height 401
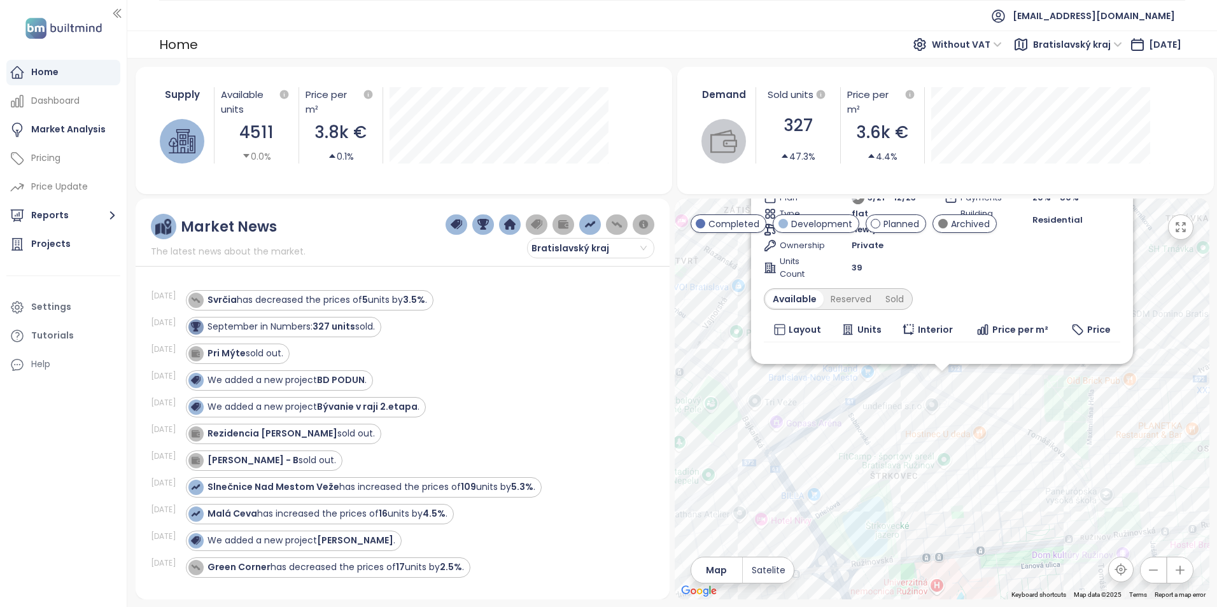
scroll to position [71, 0]
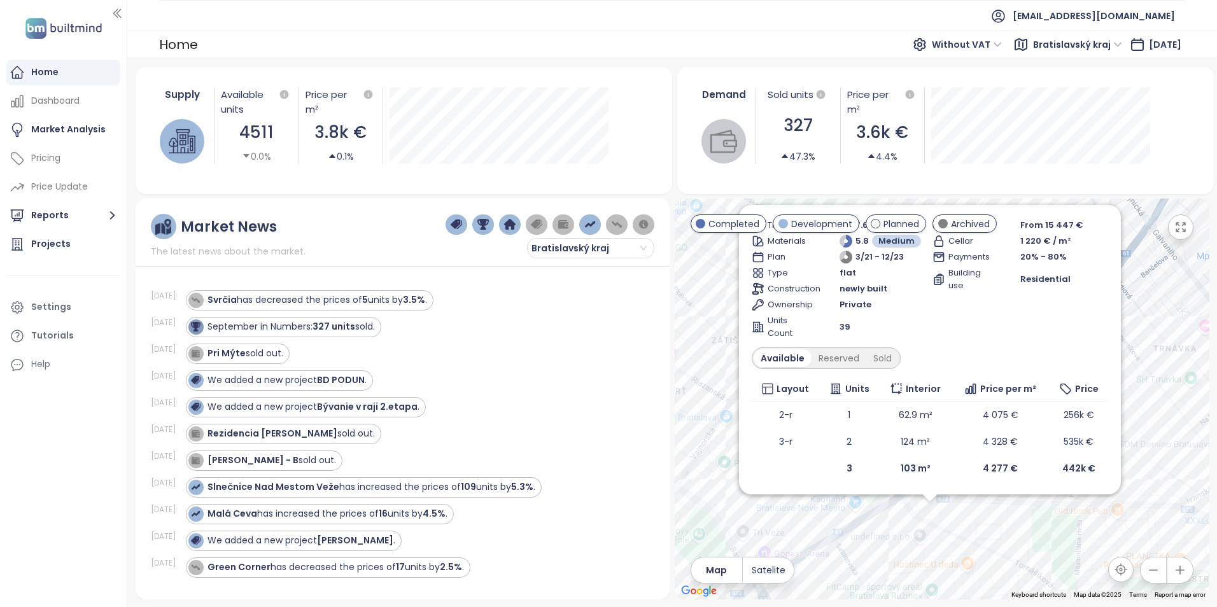
drag, startPoint x: 1063, startPoint y: 470, endPoint x: 1059, endPoint y: 539, distance: 68.9
click at [1059, 539] on div "Tomachic Completed Tomášikova 23/C, 821 01 [GEOGRAPHIC_DATA]-[GEOGRAPHIC_DATA],…" at bounding box center [942, 399] width 535 height 401
click at [877, 353] on div "Sold" at bounding box center [882, 358] width 32 height 18
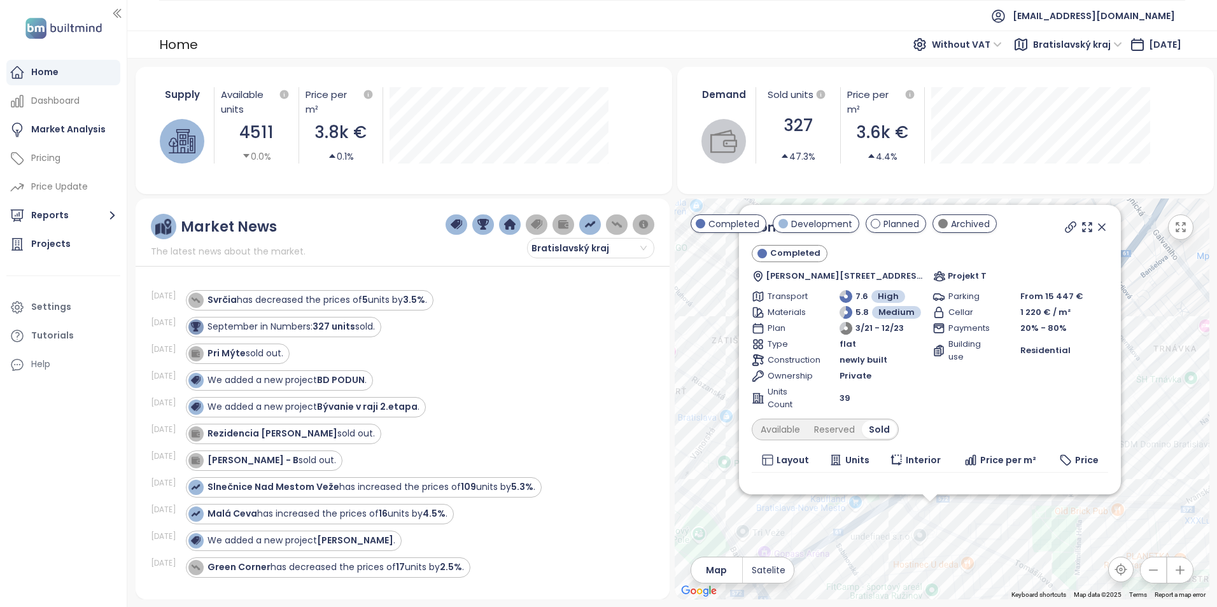
click at [1096, 224] on icon at bounding box center [1102, 227] width 13 height 13
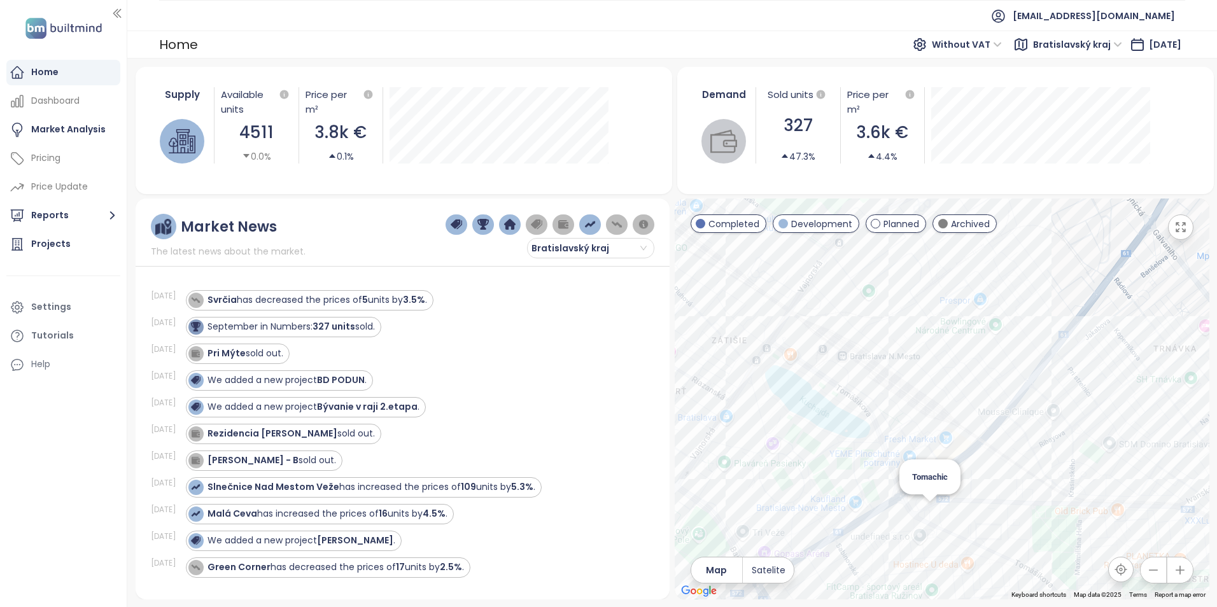
click at [936, 511] on div "Tomachic" at bounding box center [942, 399] width 535 height 401
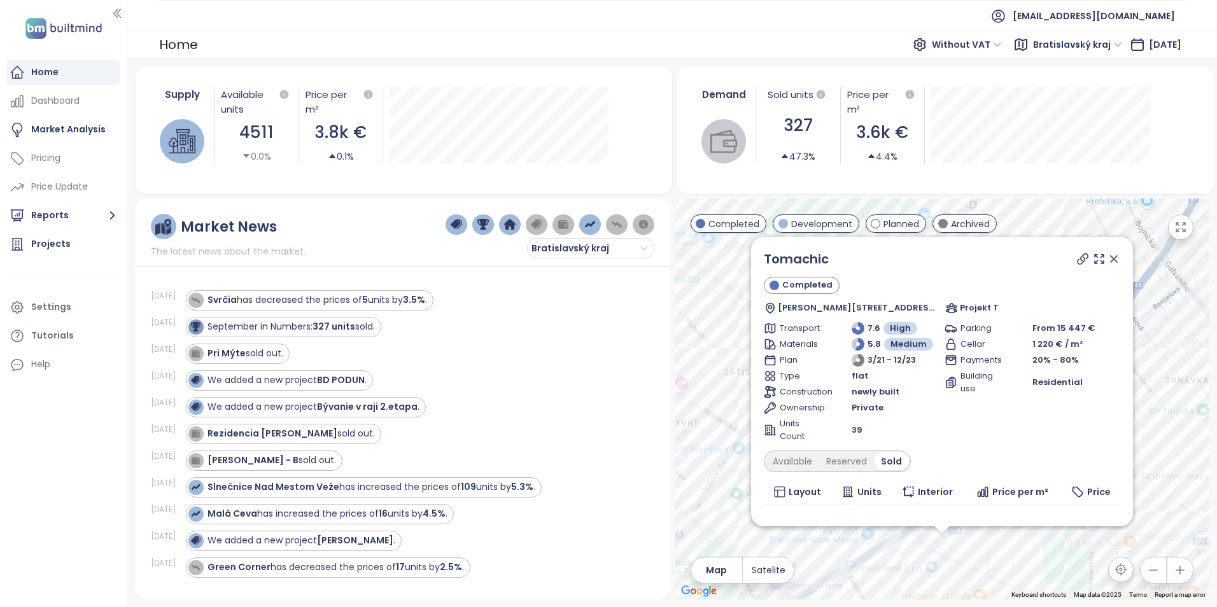
drag, startPoint x: 1106, startPoint y: 258, endPoint x: 989, endPoint y: 407, distance: 190.0
click at [1111, 258] on icon at bounding box center [1114, 259] width 6 height 6
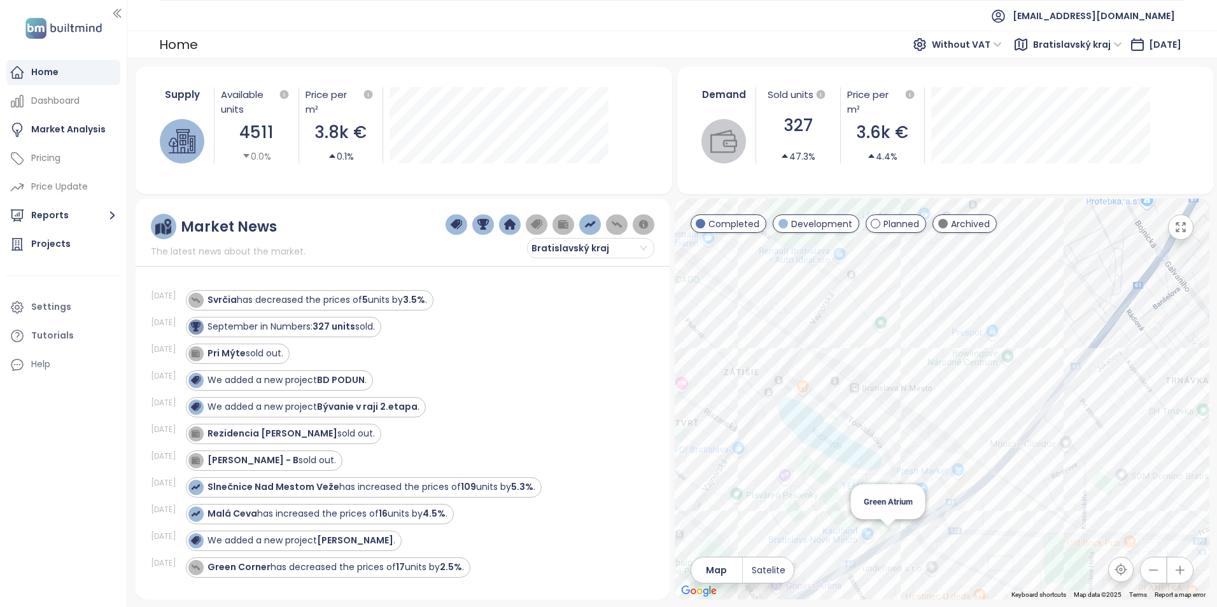
click at [892, 535] on div "Green Atrium" at bounding box center [942, 399] width 535 height 401
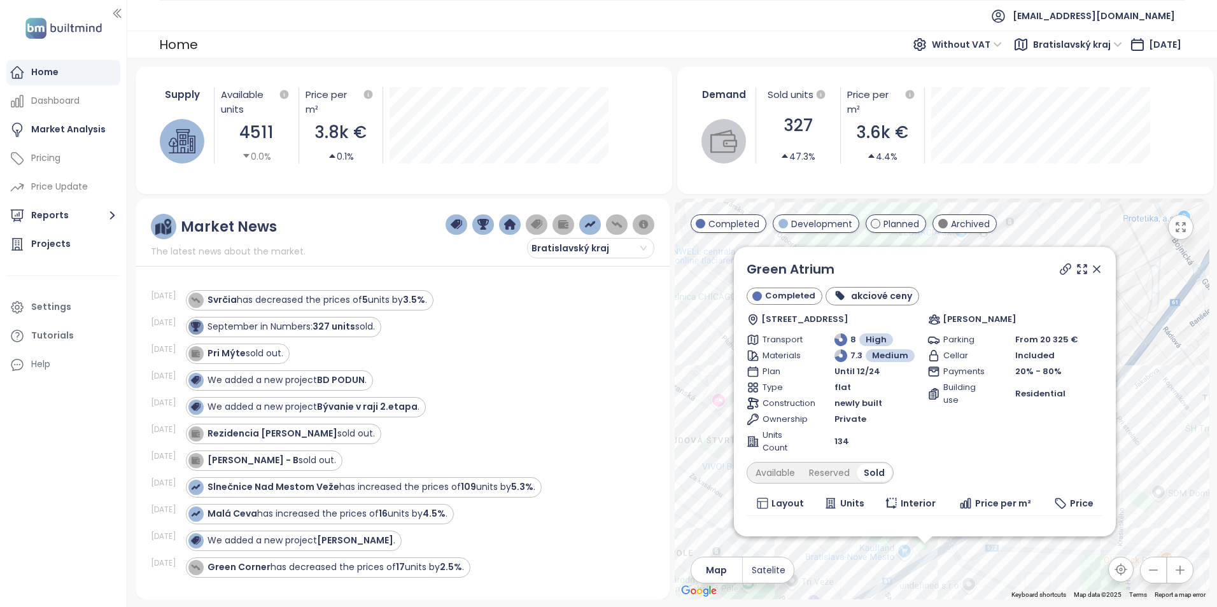
drag, startPoint x: 1176, startPoint y: 293, endPoint x: 1157, endPoint y: 470, distance: 178.0
click at [1157, 470] on div "Green Atrium Completed akciové ceny [GEOGRAPHIC_DATA] 16785/ 74E, 821 02 [GEOGR…" at bounding box center [942, 399] width 535 height 401
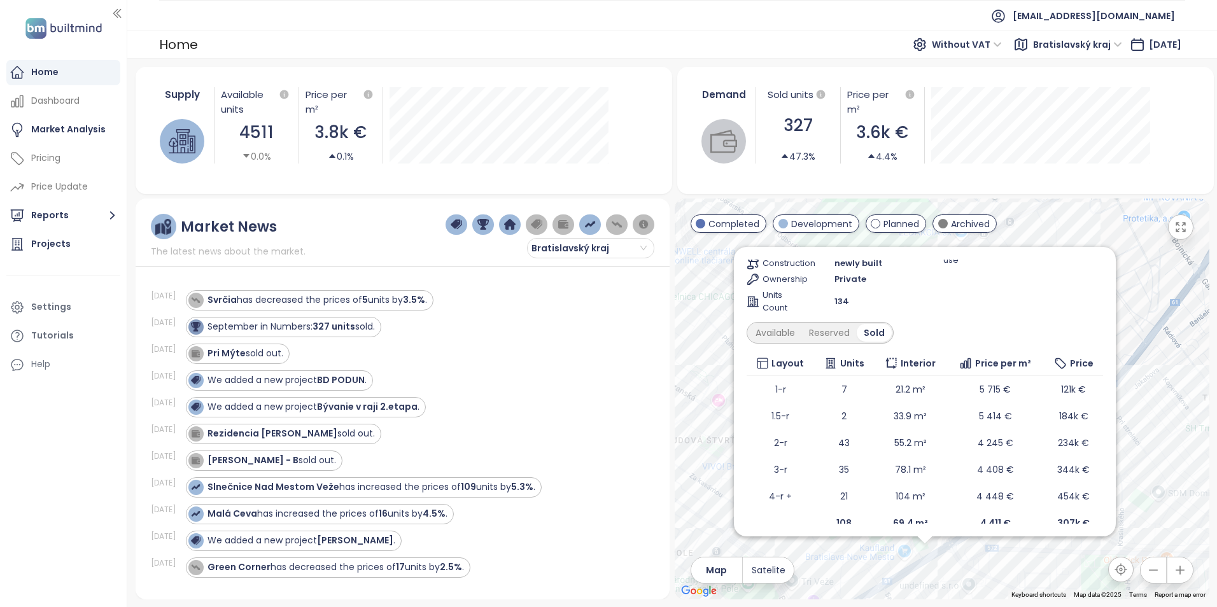
scroll to position [153, 0]
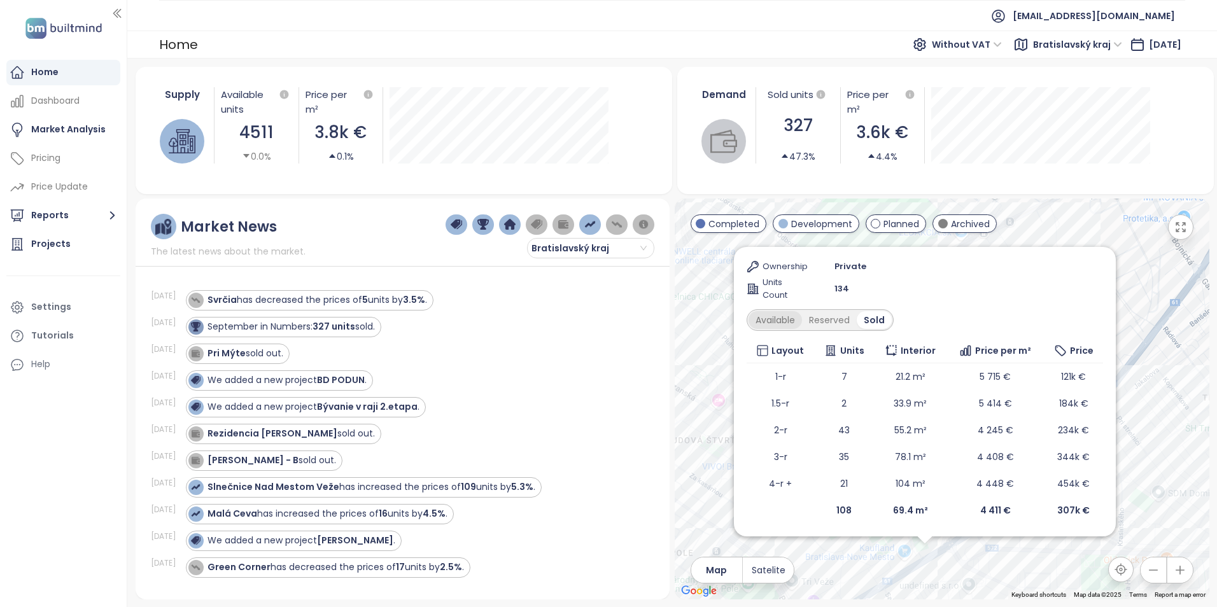
click at [782, 321] on div "Available" at bounding box center [775, 320] width 53 height 18
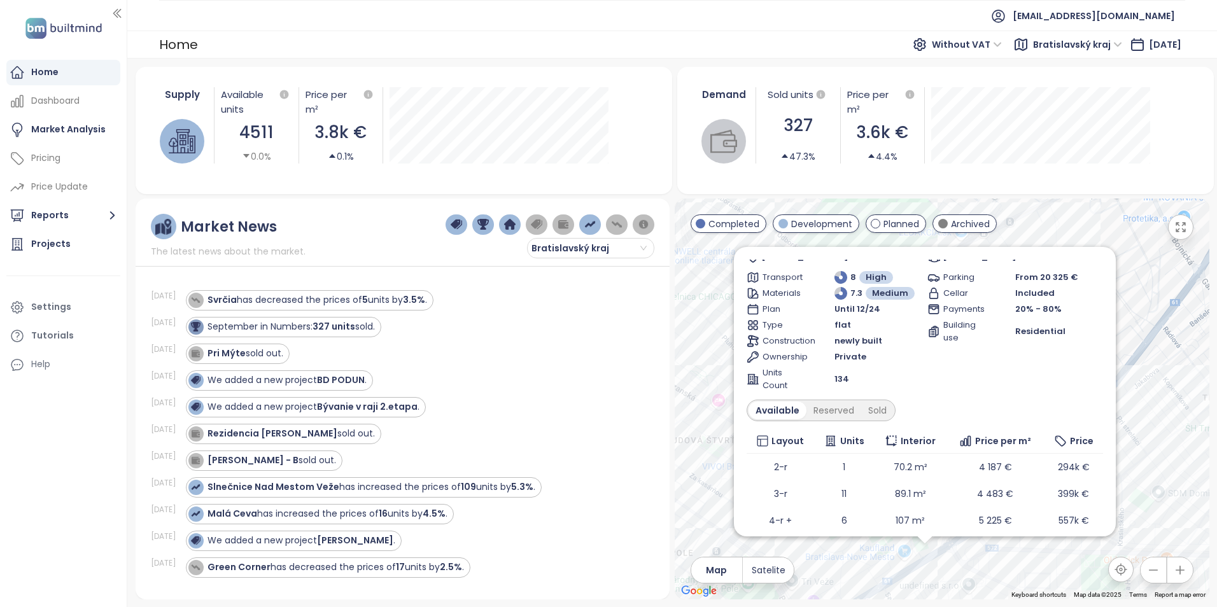
scroll to position [99, 0]
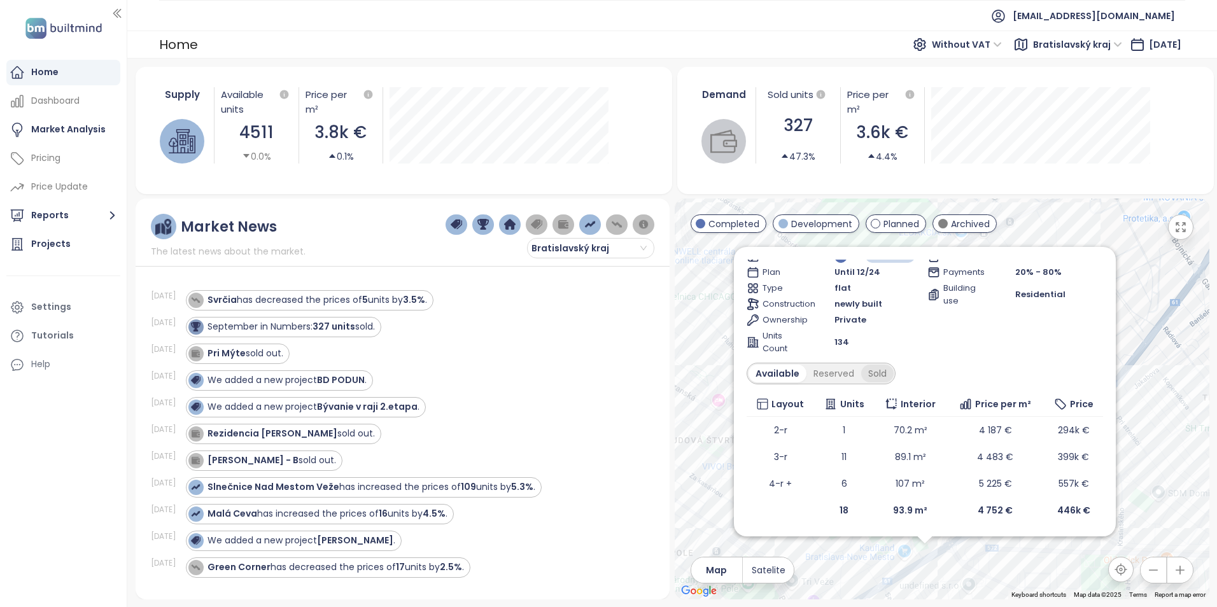
click at [884, 374] on div "Sold" at bounding box center [877, 374] width 32 height 18
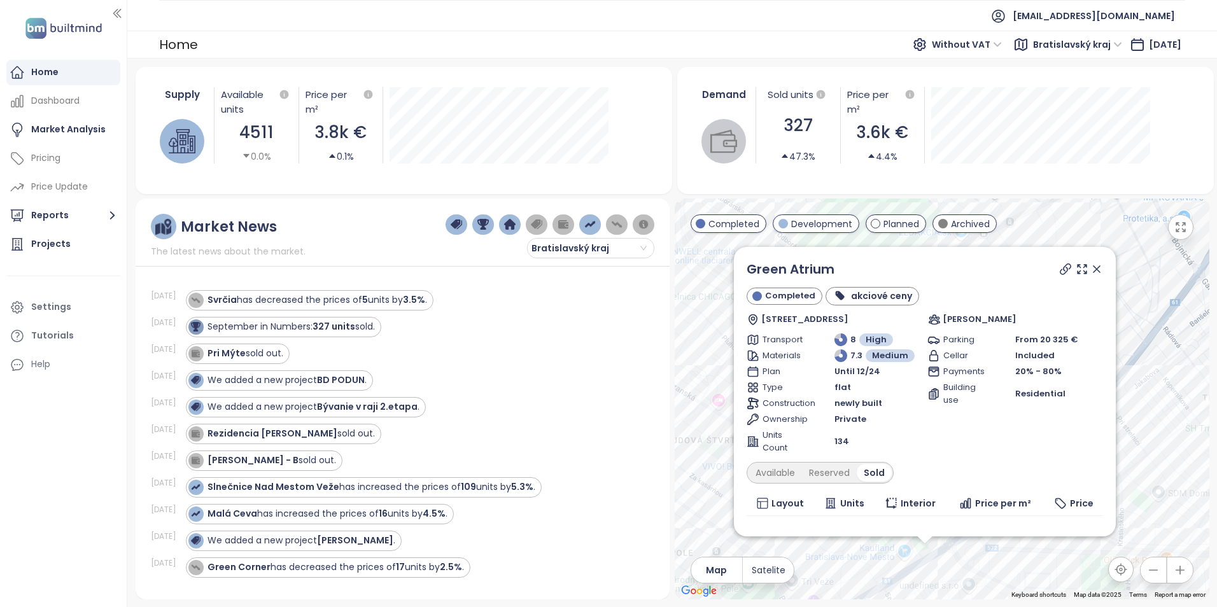
click at [1090, 272] on icon at bounding box center [1096, 269] width 13 height 13
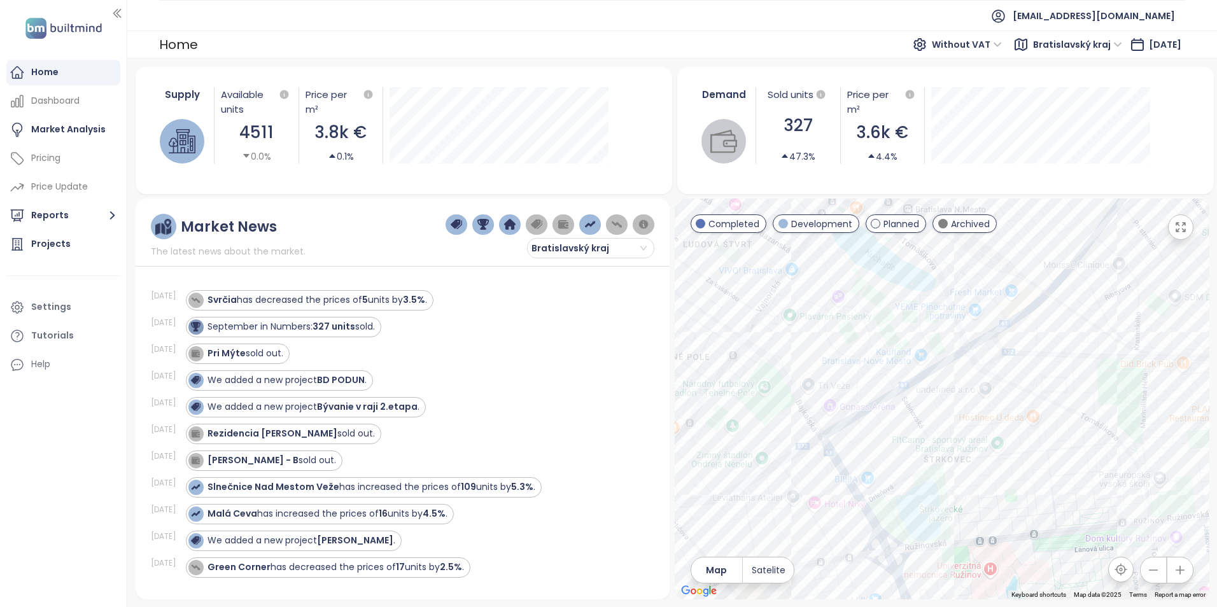
drag, startPoint x: 976, startPoint y: 504, endPoint x: 998, endPoint y: 236, distance: 268.9
click at [998, 236] on div at bounding box center [942, 399] width 535 height 401
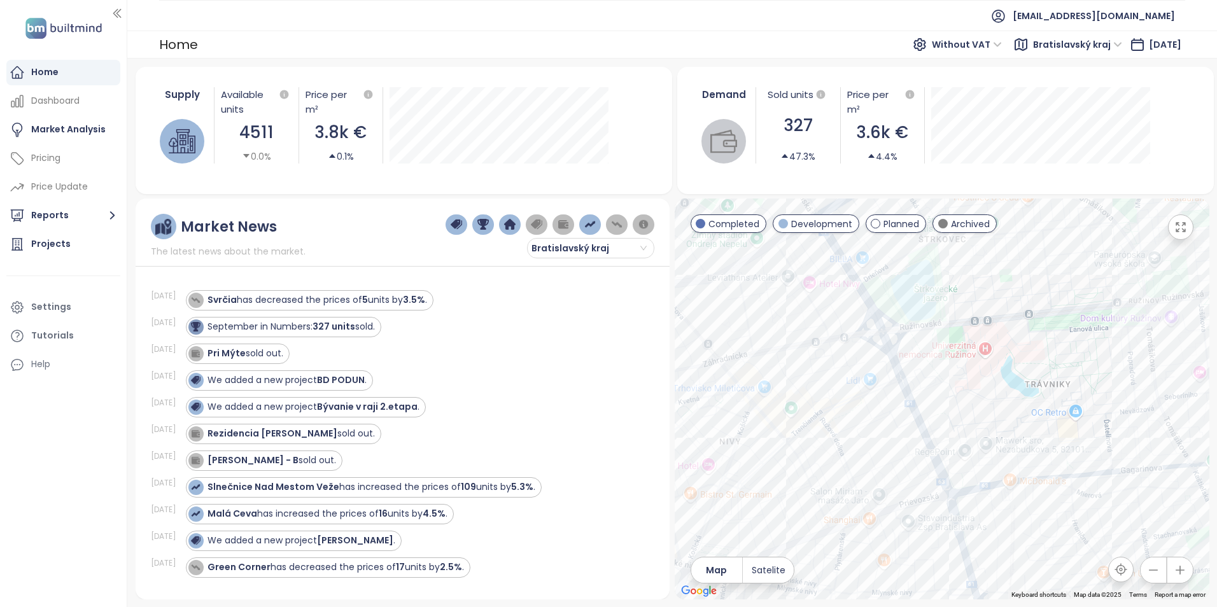
drag, startPoint x: 1023, startPoint y: 318, endPoint x: 1018, endPoint y: 299, distance: 20.2
click at [1018, 299] on div at bounding box center [942, 399] width 535 height 401
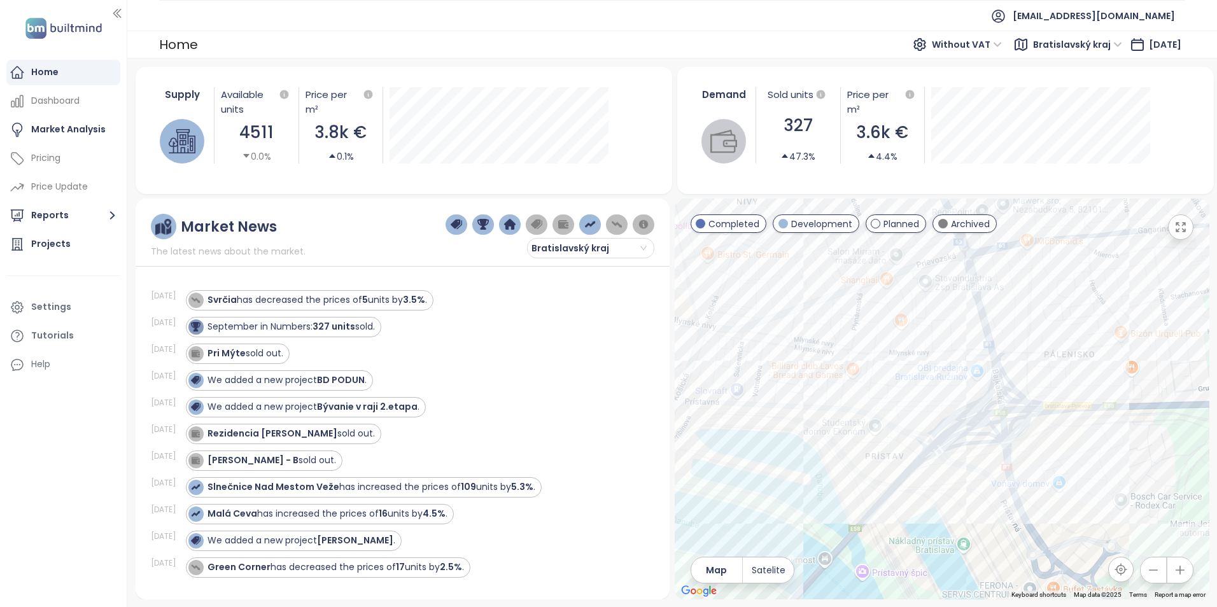
drag, startPoint x: 993, startPoint y: 490, endPoint x: 1018, endPoint y: 274, distance: 217.9
click at [1018, 274] on div at bounding box center [942, 399] width 535 height 401
click at [1076, 458] on div "Nový Ružinov" at bounding box center [942, 399] width 535 height 401
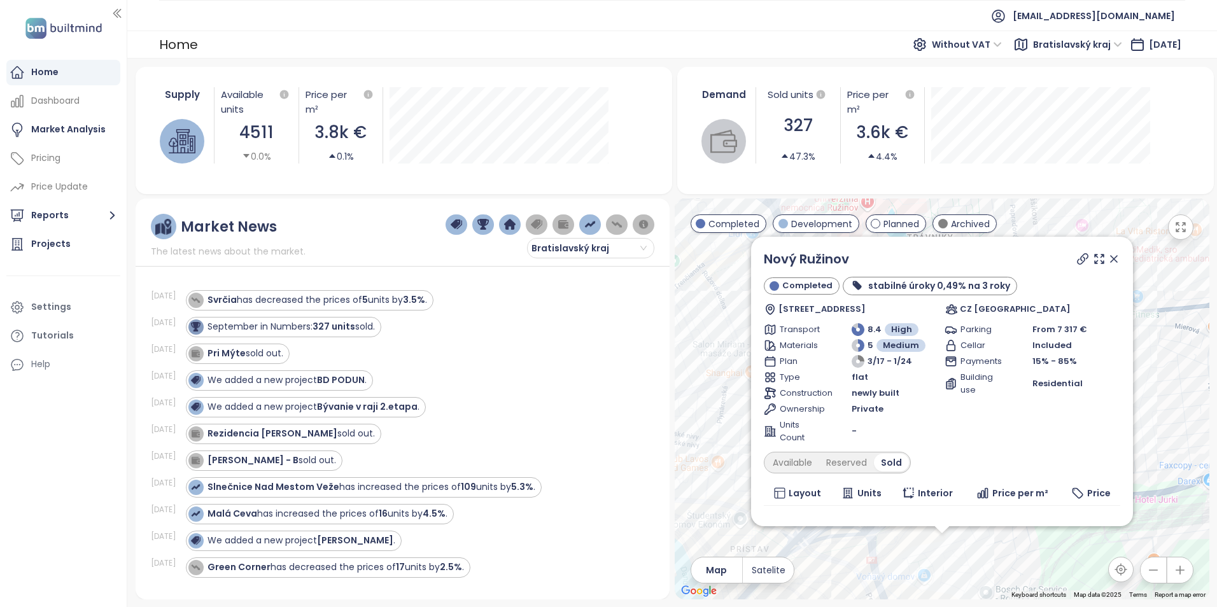
click at [1108, 263] on icon at bounding box center [1114, 259] width 13 height 13
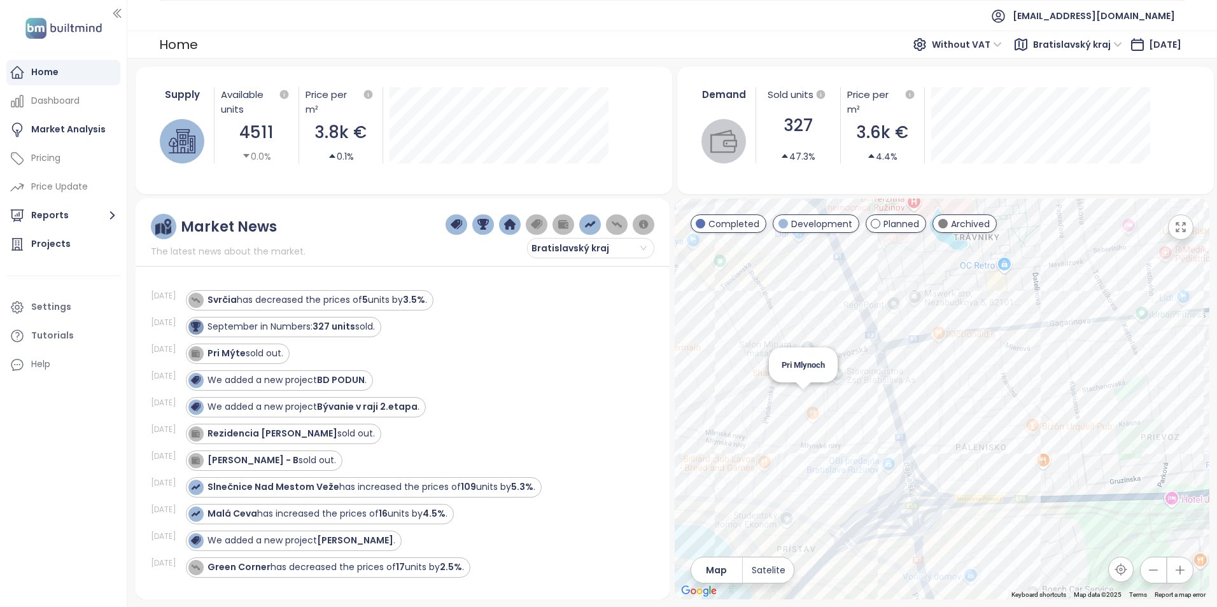
click at [802, 400] on div "Pri Mlynoch" at bounding box center [942, 399] width 535 height 401
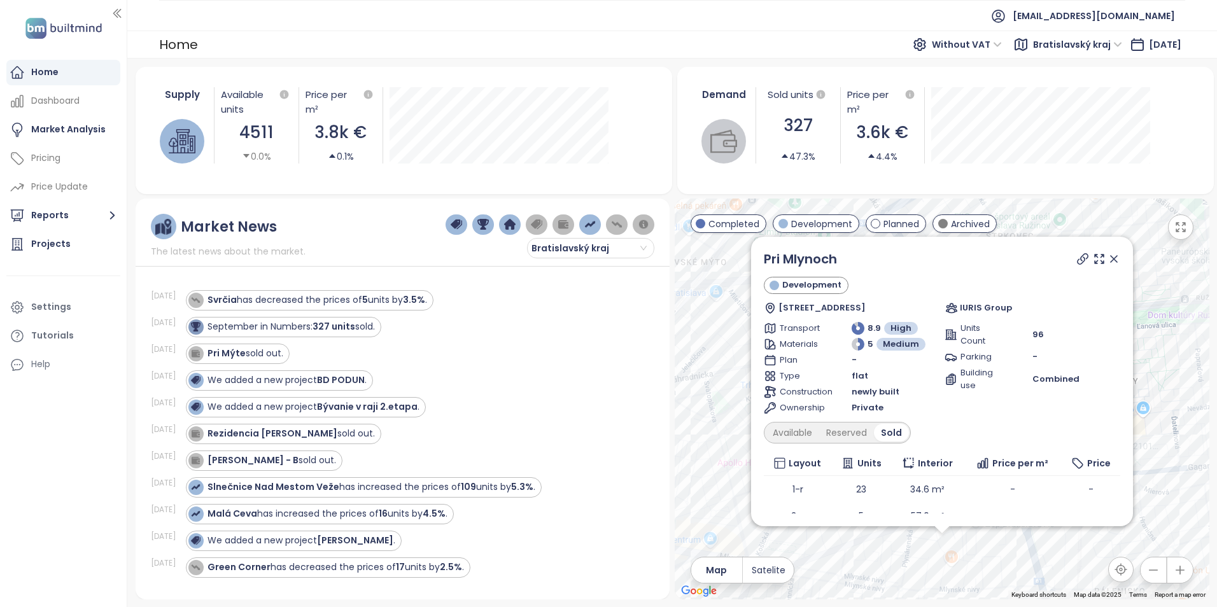
scroll to position [96, 0]
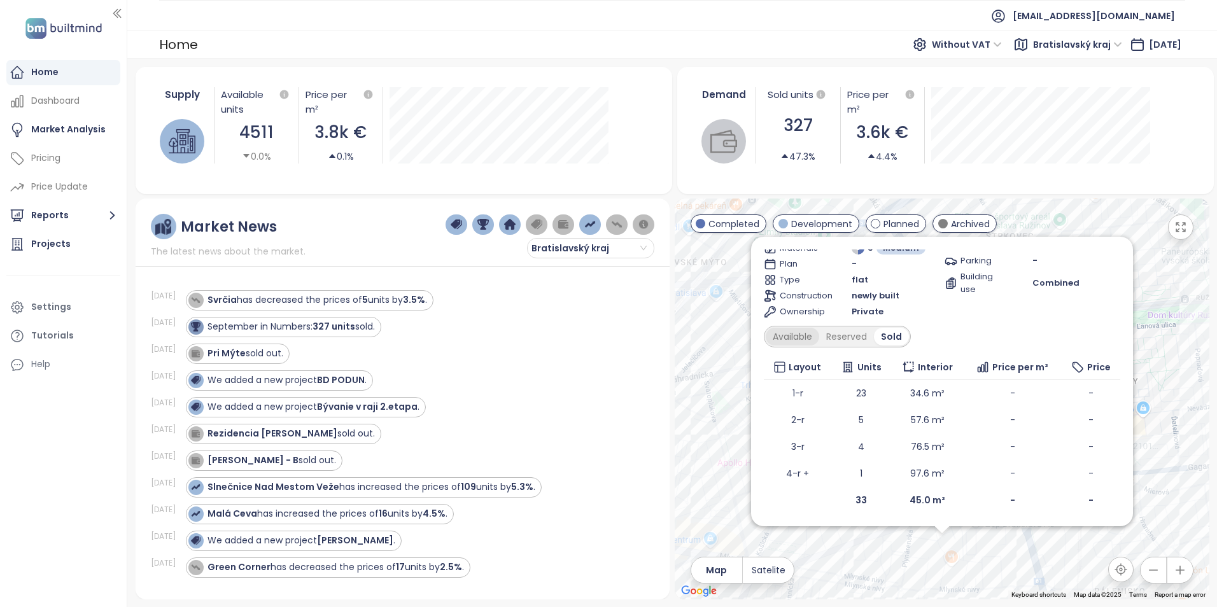
click at [789, 335] on div "Available" at bounding box center [792, 337] width 53 height 18
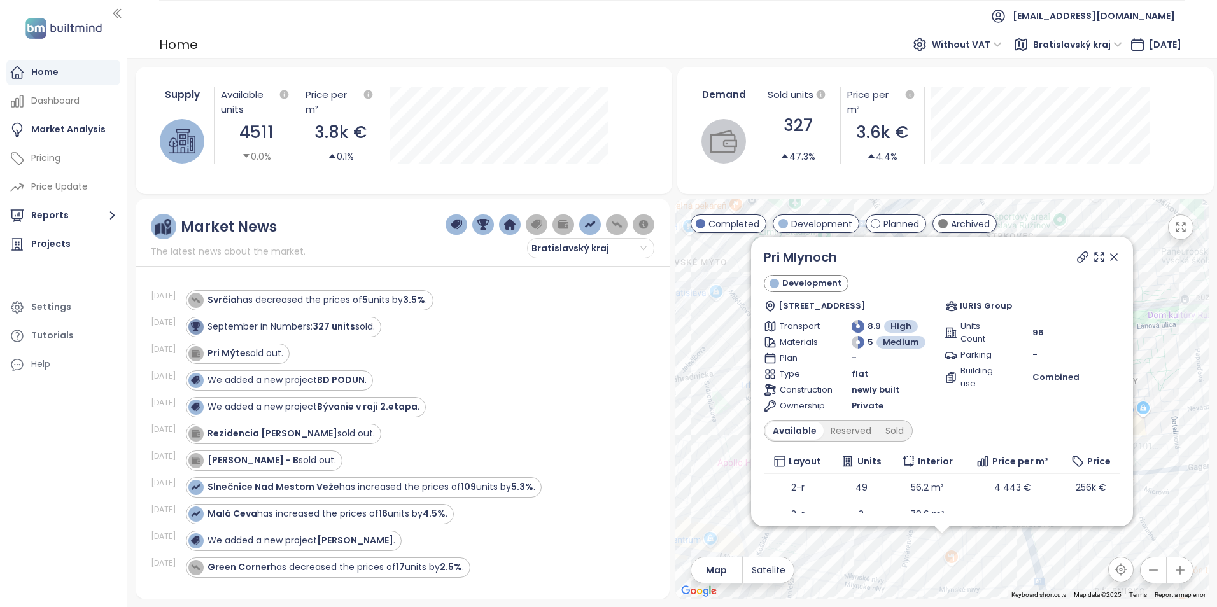
scroll to position [0, 0]
click at [1108, 253] on icon at bounding box center [1114, 259] width 13 height 13
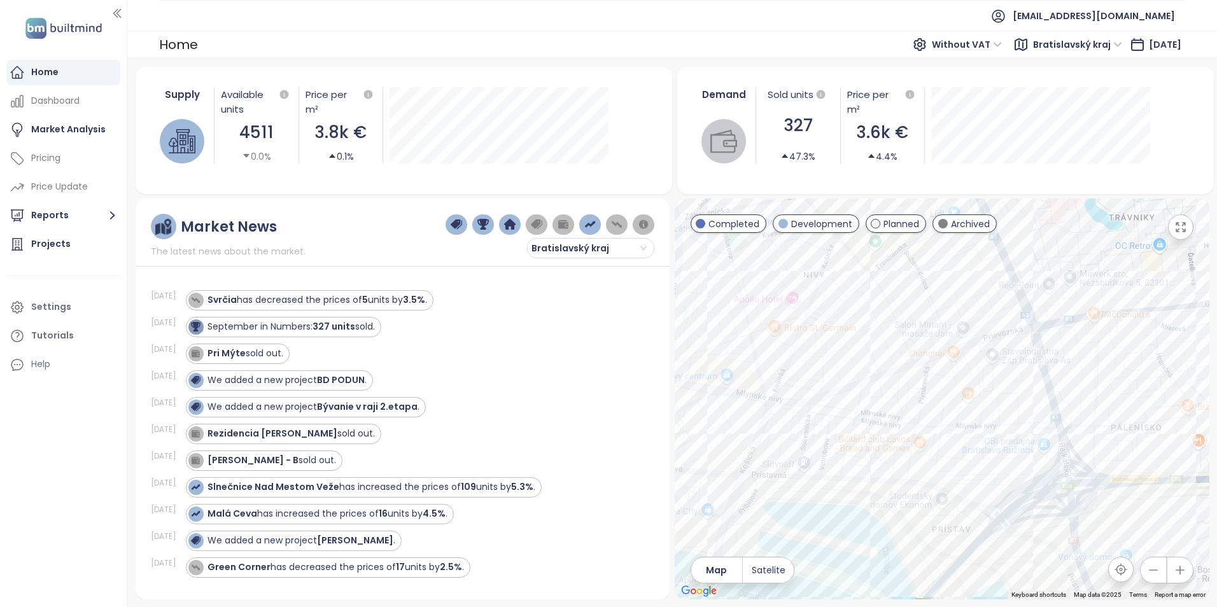
drag, startPoint x: 1013, startPoint y: 411, endPoint x: 1018, endPoint y: 293, distance: 117.9
click at [1015, 301] on div at bounding box center [942, 399] width 535 height 401
